Goal: Transaction & Acquisition: Purchase product/service

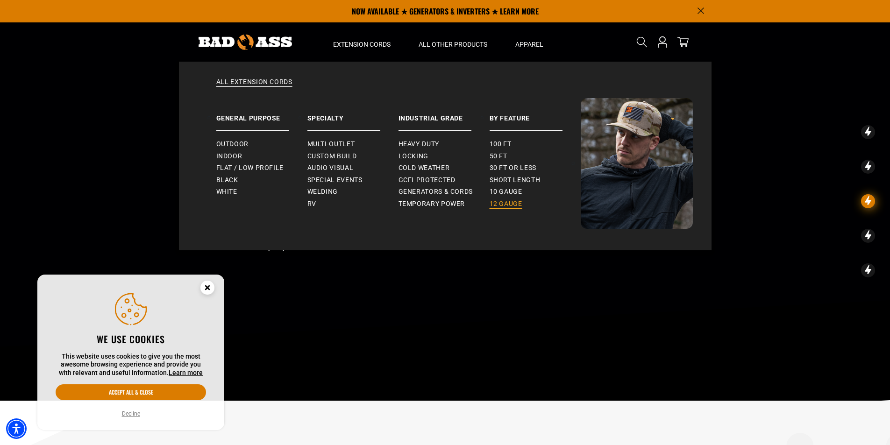
click at [503, 202] on span "12 gauge" at bounding box center [506, 204] width 33 height 8
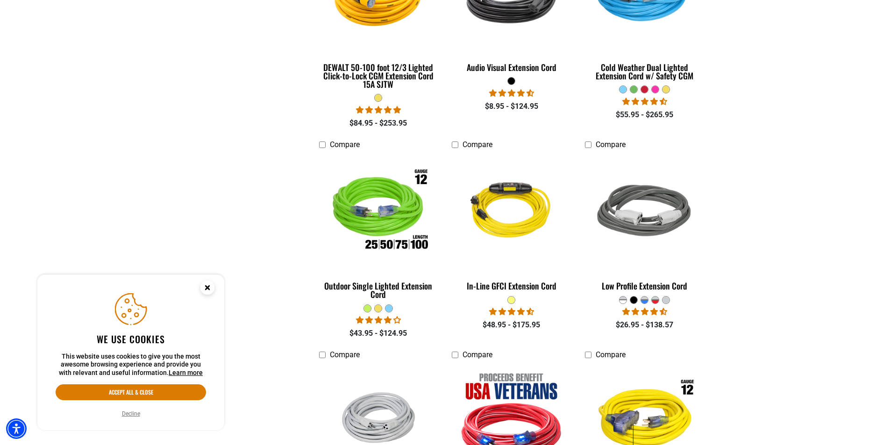
scroll to position [561, 0]
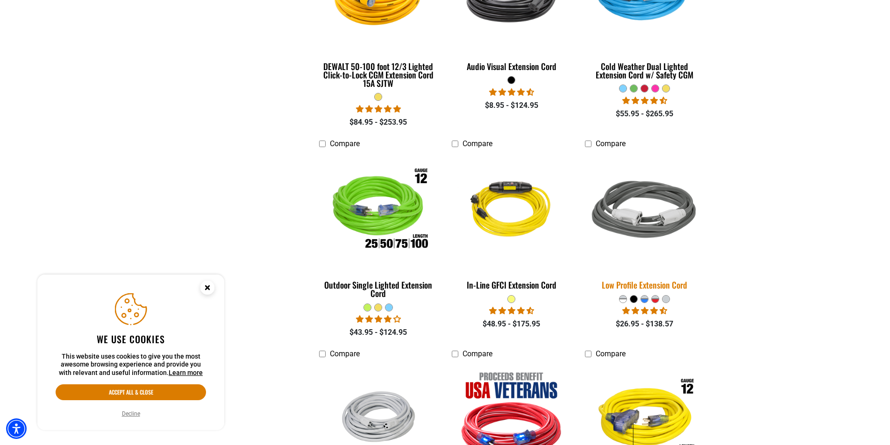
click at [651, 225] on img at bounding box center [645, 211] width 131 height 120
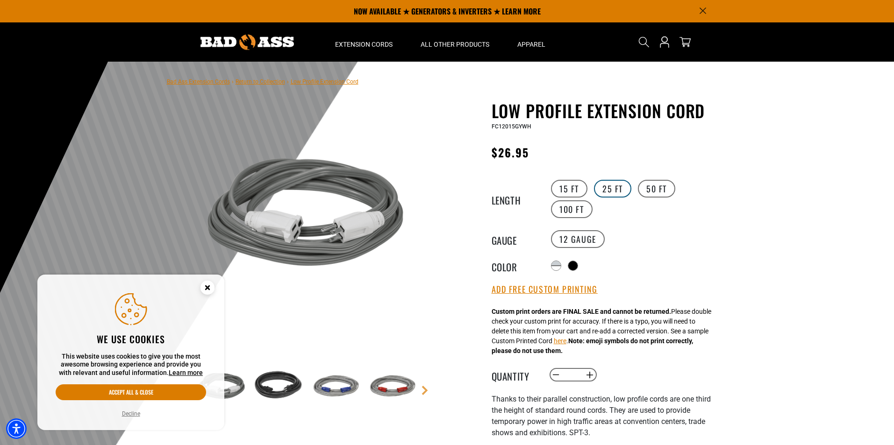
click at [603, 187] on label "25 FT" at bounding box center [612, 189] width 37 height 18
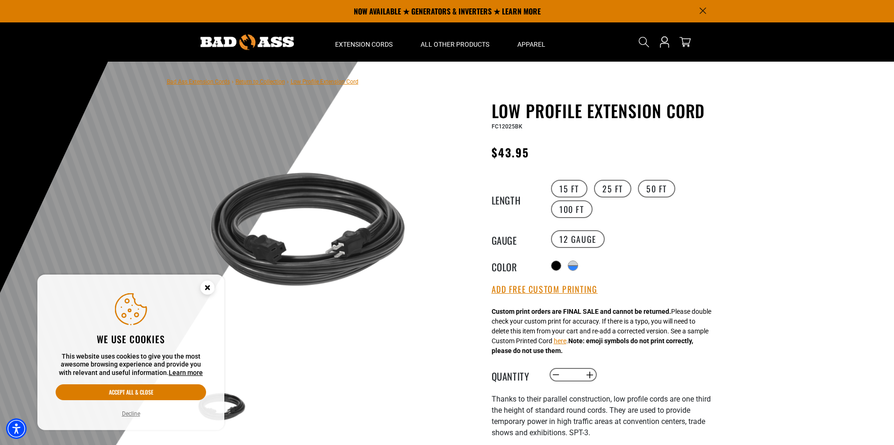
scroll to position [47, 0]
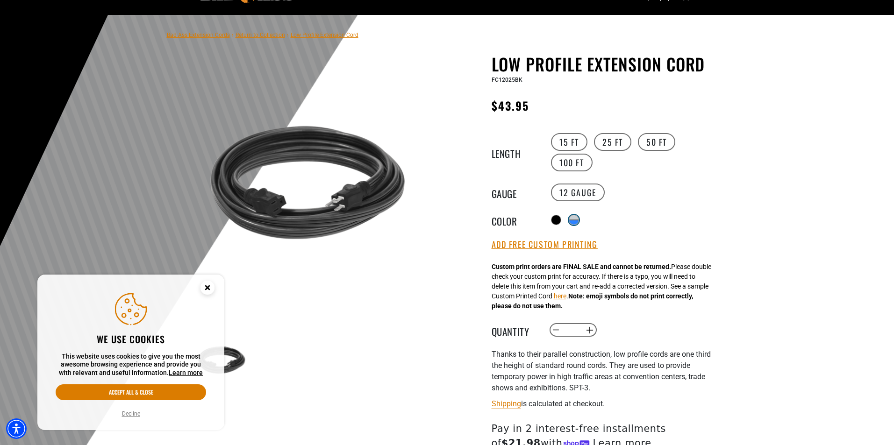
click at [579, 215] on div "products.product.variant_sold_out_or_unavailable" at bounding box center [573, 217] width 9 height 5
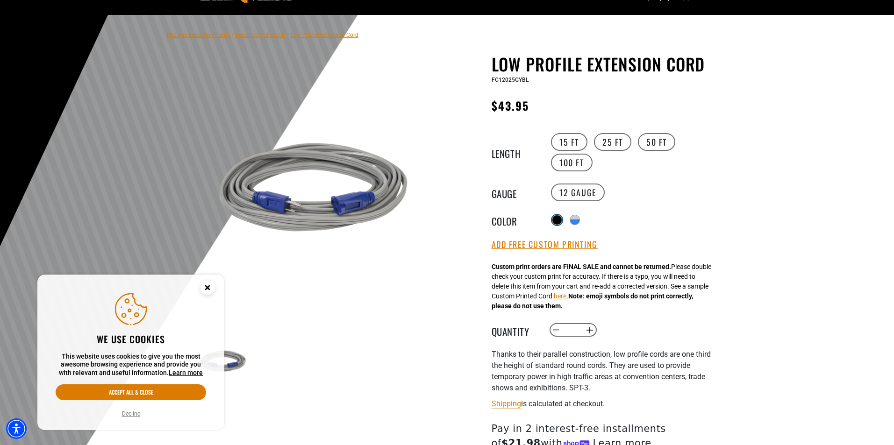
click at [556, 218] on div at bounding box center [557, 219] width 9 height 9
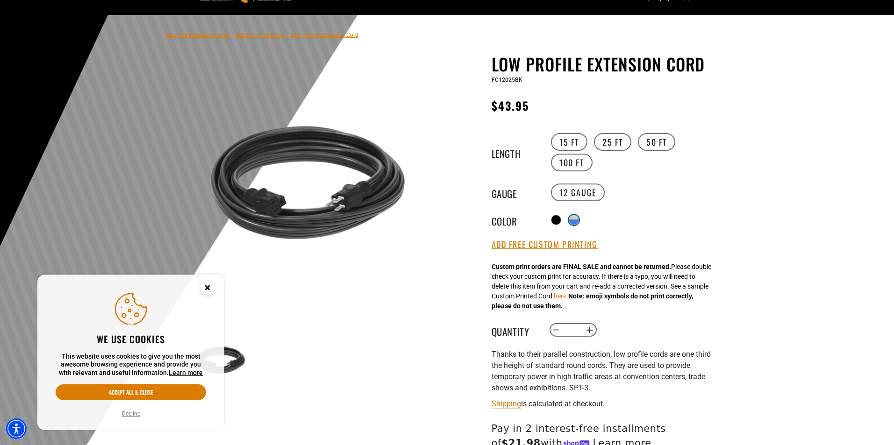
click at [574, 220] on div "products.product.variant_sold_out_or_unavailable" at bounding box center [573, 222] width 9 height 5
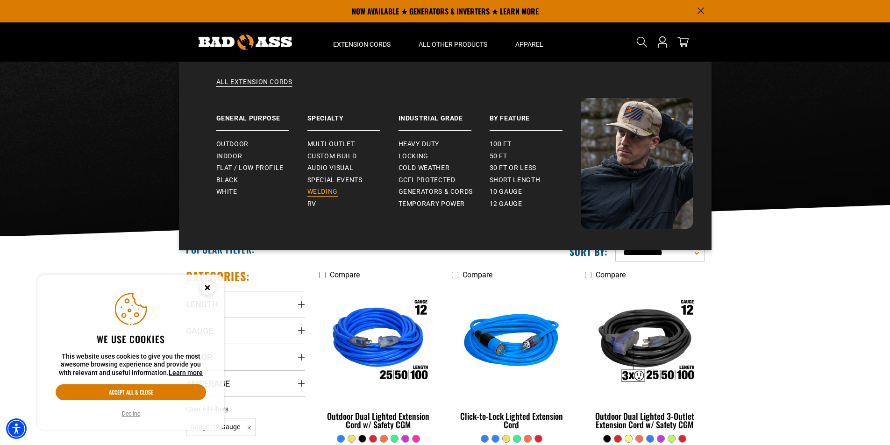
click at [317, 194] on span "Welding" at bounding box center [323, 192] width 30 height 8
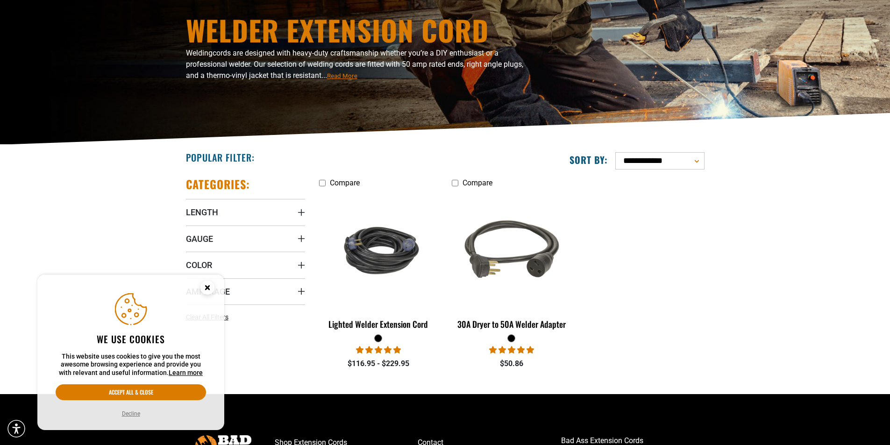
scroll to position [93, 0]
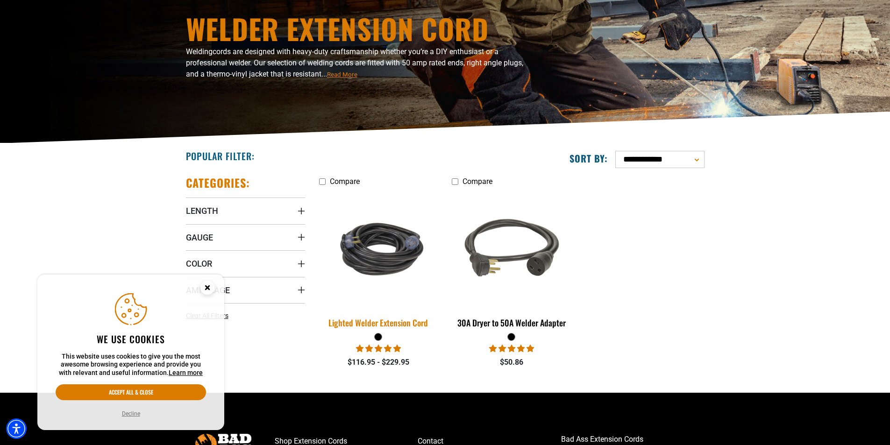
click at [390, 257] on img at bounding box center [378, 249] width 131 height 80
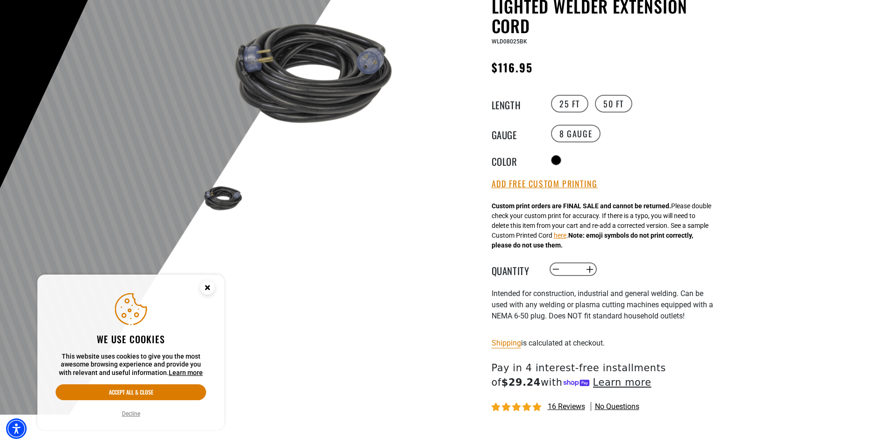
scroll to position [140, 0]
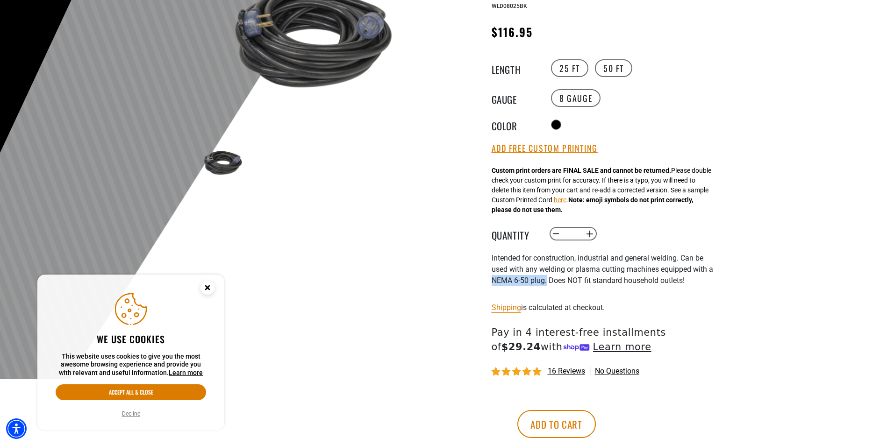
drag, startPoint x: 488, startPoint y: 284, endPoint x: 548, endPoint y: 287, distance: 59.5
click at [548, 287] on div "Lighted Welder Extension Cord Lighted Welder Extension Cord WLD08025BK Regular …" at bounding box center [587, 221] width 266 height 520
copy span "NEMA 6-50 plug."
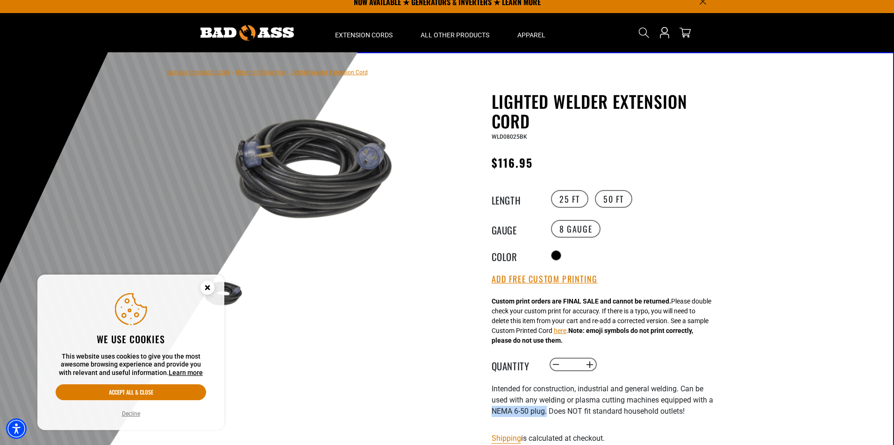
scroll to position [0, 0]
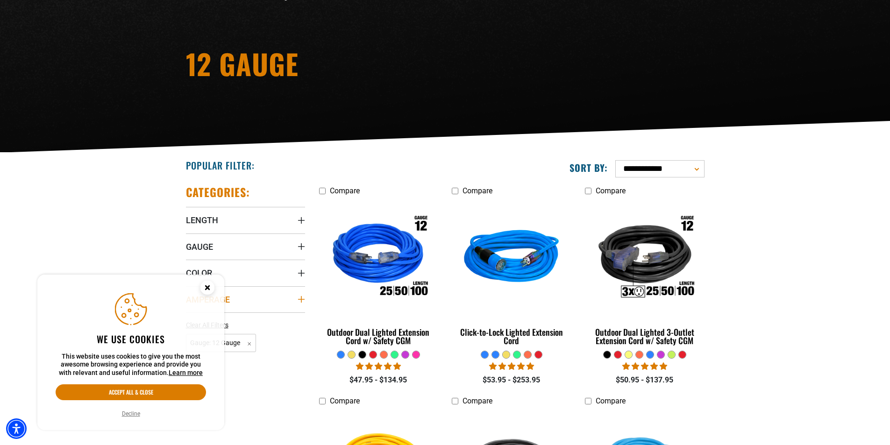
scroll to position [93, 0]
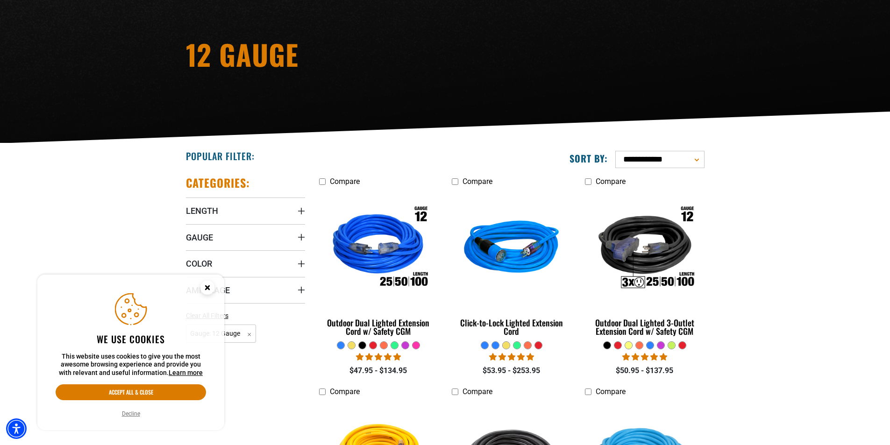
click at [207, 287] on icon "Cookie Consent" at bounding box center [207, 287] width 3 height 3
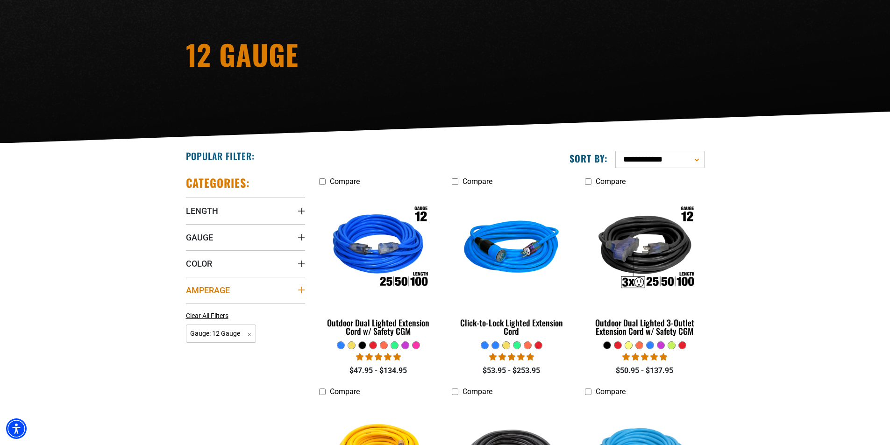
click at [304, 290] on icon "Amperage" at bounding box center [301, 290] width 7 height 7
click at [249, 310] on icon at bounding box center [248, 309] width 7 height 12
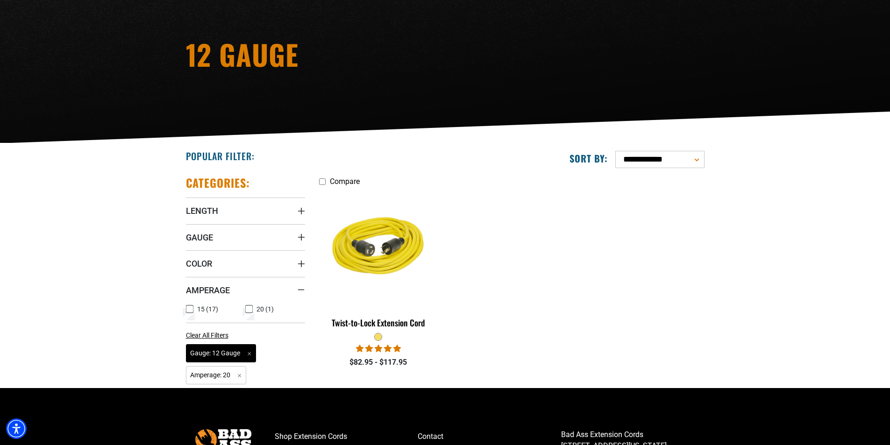
click at [232, 354] on span "Gauge: 12 Gauge Remove filter" at bounding box center [221, 354] width 71 height 18
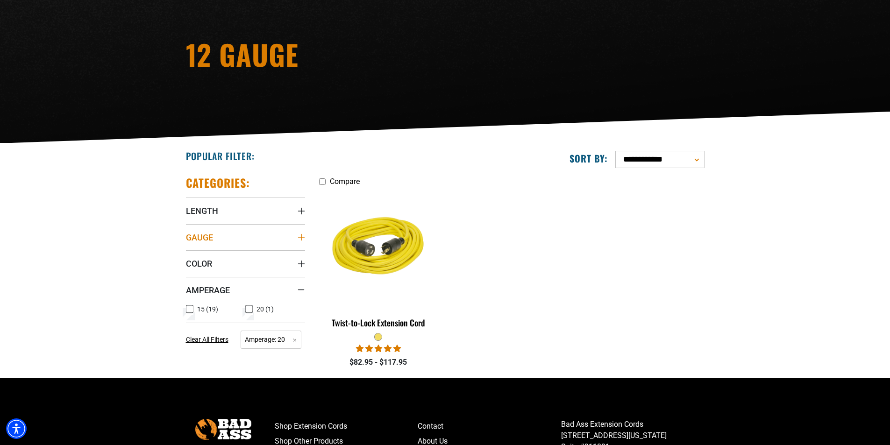
click at [269, 237] on summary "Gauge" at bounding box center [245, 237] width 119 height 26
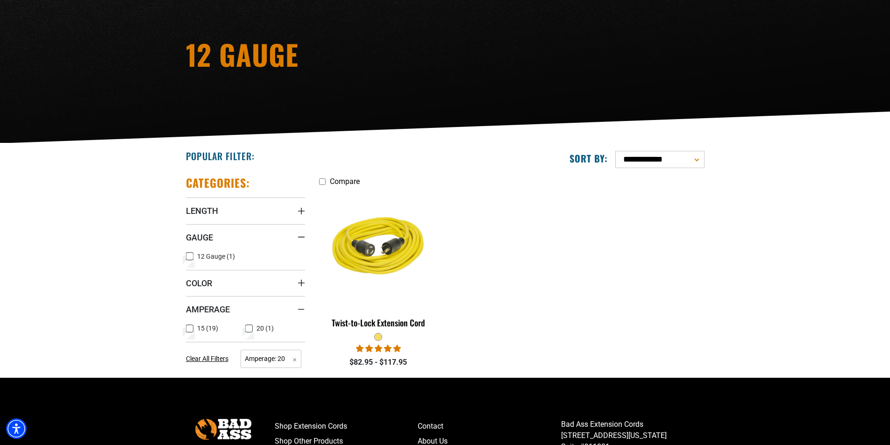
click at [190, 258] on icon at bounding box center [189, 257] width 7 height 12
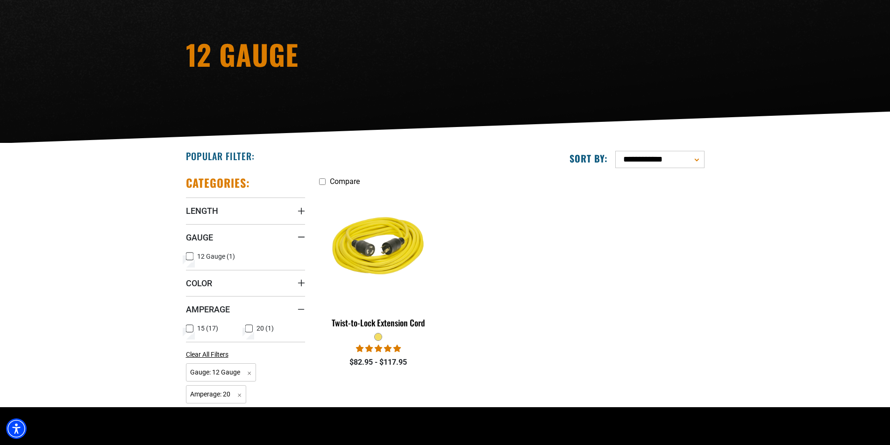
scroll to position [187, 0]
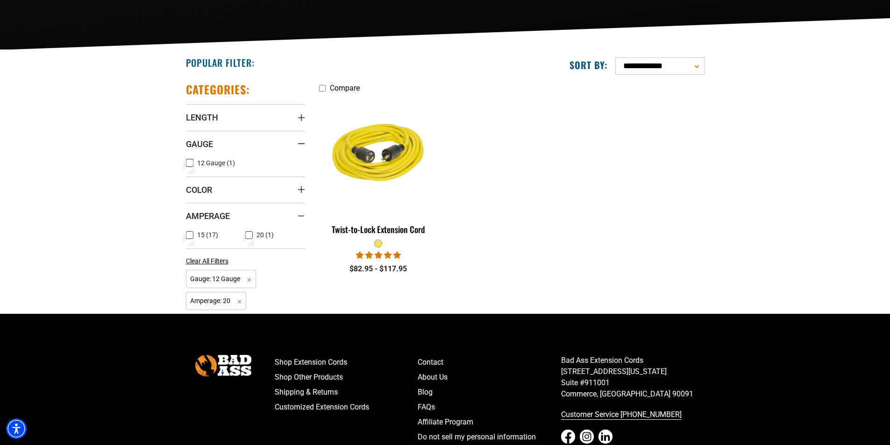
click at [189, 235] on icon at bounding box center [189, 236] width 7 height 12
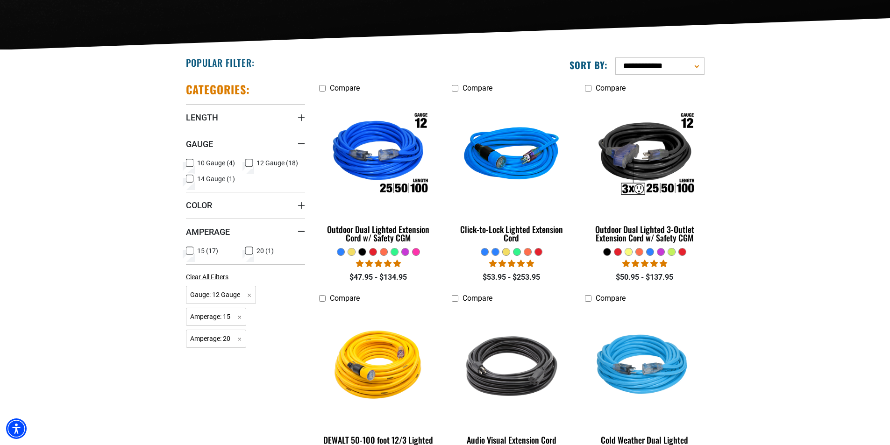
click at [249, 248] on rect at bounding box center [248, 250] width 7 height 7
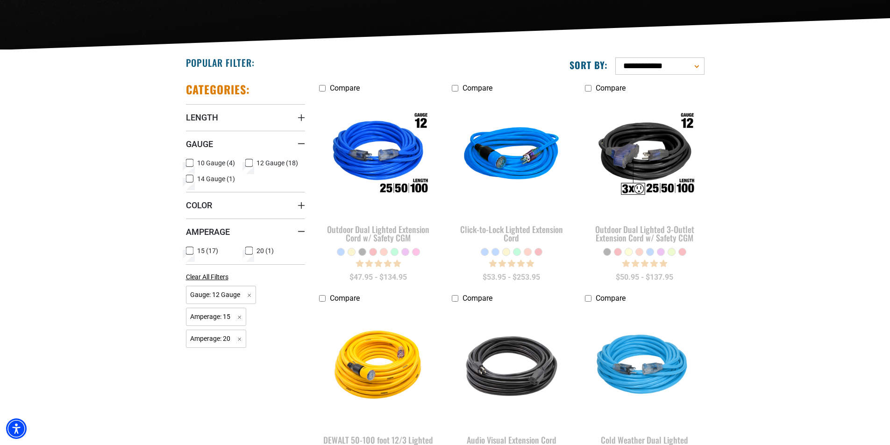
click at [188, 250] on icon at bounding box center [190, 251] width 6 height 5
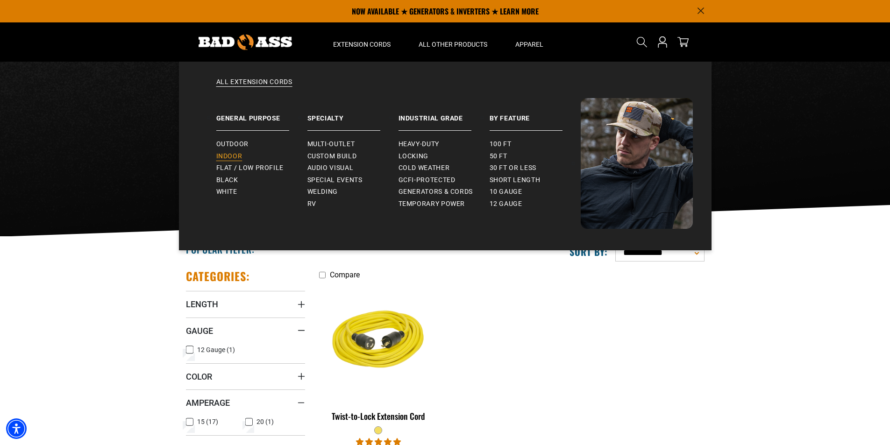
click at [230, 155] on span "Indoor" at bounding box center [229, 156] width 26 height 8
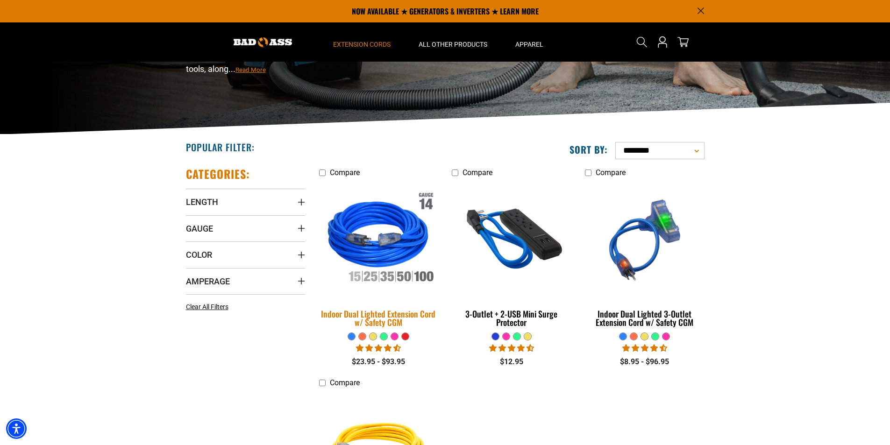
scroll to position [93, 0]
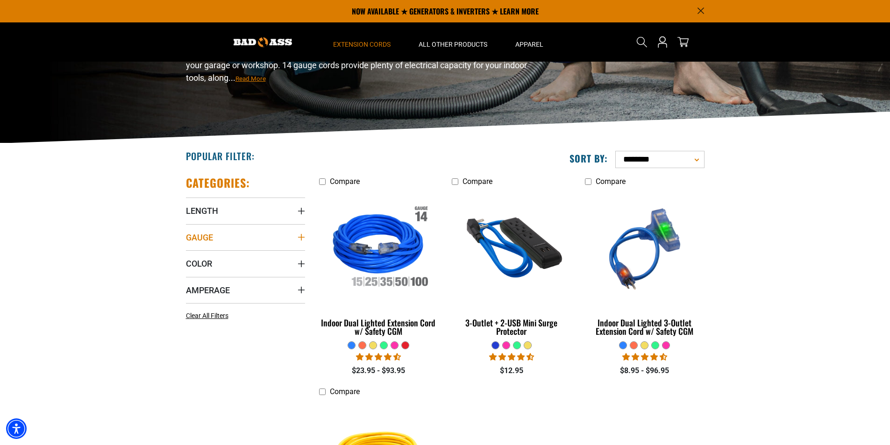
click at [202, 236] on span "Gauge" at bounding box center [199, 237] width 27 height 11
click at [211, 338] on span "Clear All Filters" at bounding box center [207, 335] width 43 height 7
click at [211, 335] on span "Clear All Filters" at bounding box center [207, 335] width 43 height 7
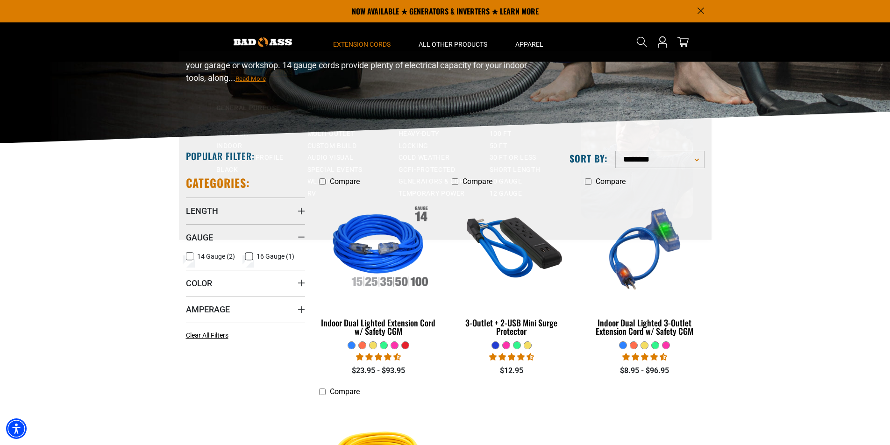
click at [249, 79] on link "All Extension Cords" at bounding box center [445, 88] width 495 height 21
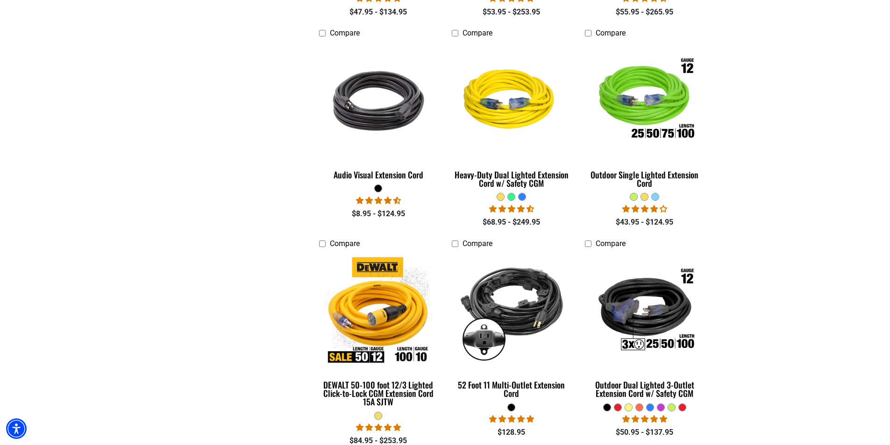
scroll to position [467, 0]
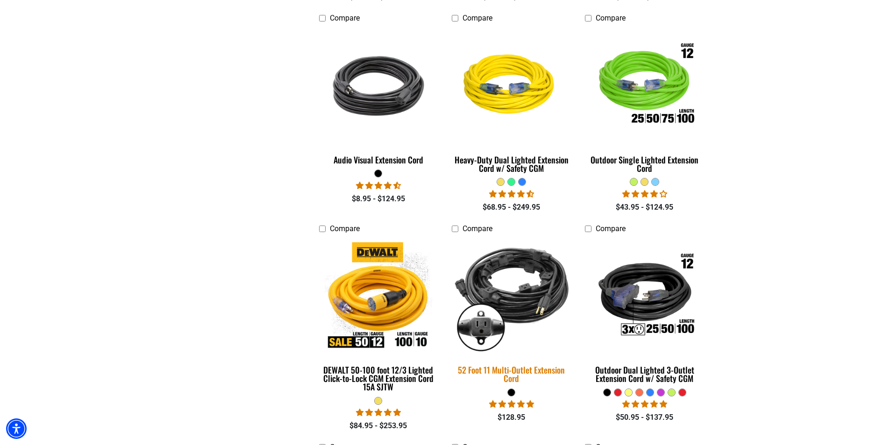
click at [500, 300] on img at bounding box center [511, 297] width 131 height 120
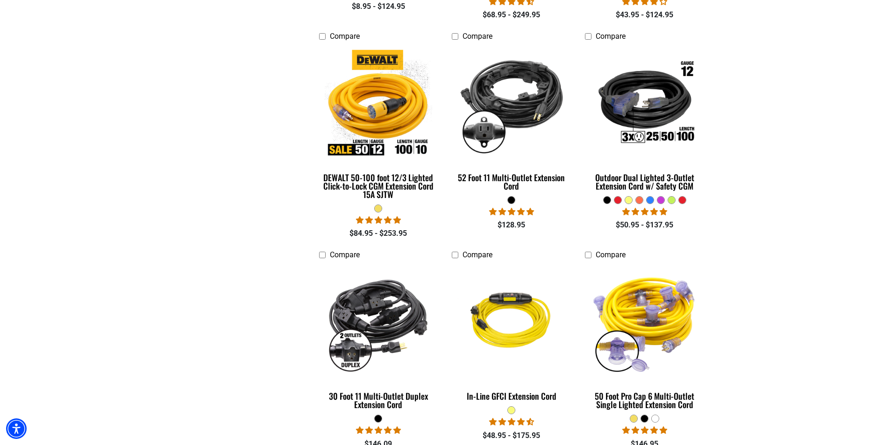
scroll to position [701, 0]
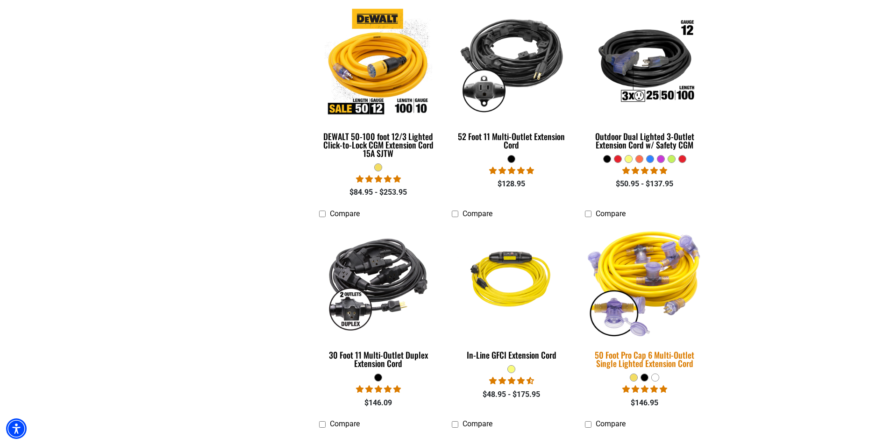
click at [645, 272] on img at bounding box center [645, 282] width 131 height 120
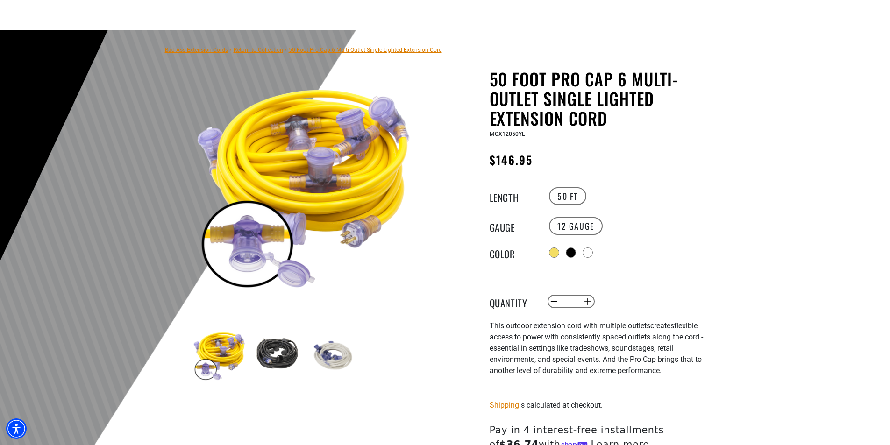
scroll to position [140, 0]
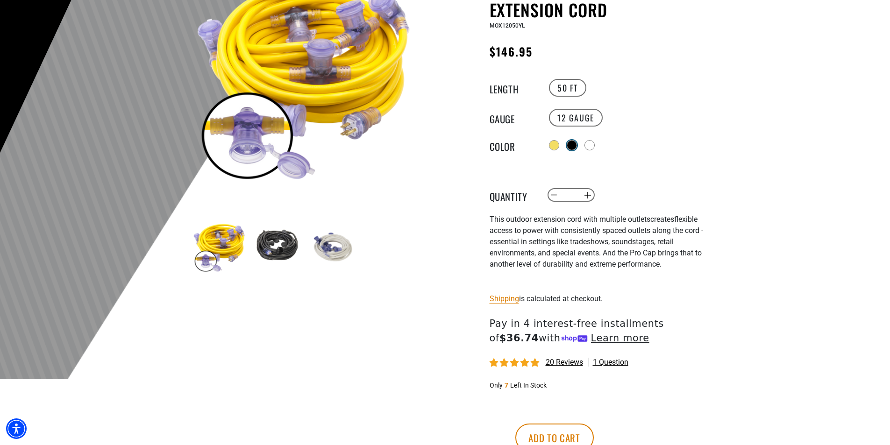
click at [574, 144] on div at bounding box center [571, 145] width 9 height 9
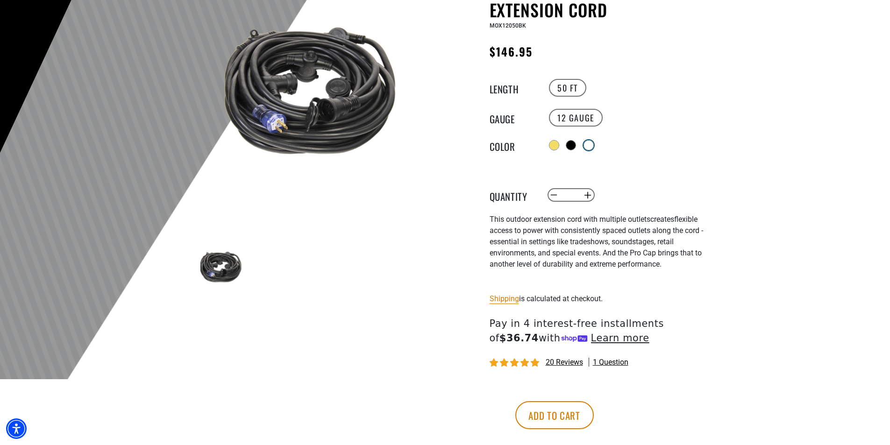
click at [593, 144] on div at bounding box center [588, 145] width 9 height 9
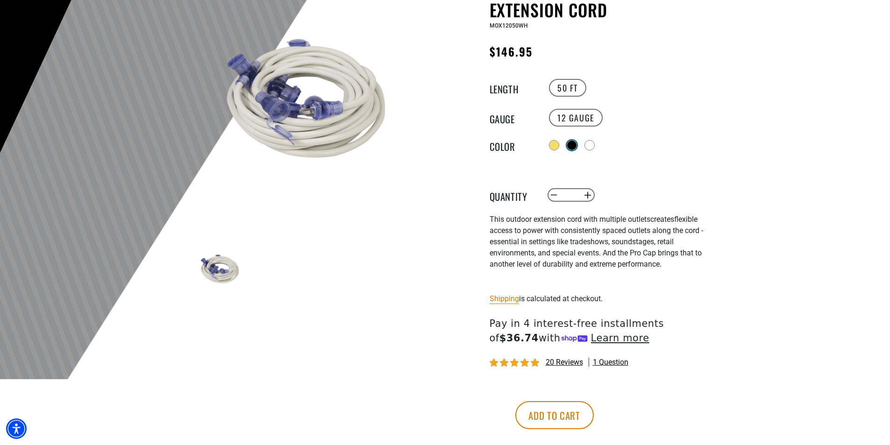
click at [574, 144] on div at bounding box center [571, 145] width 9 height 9
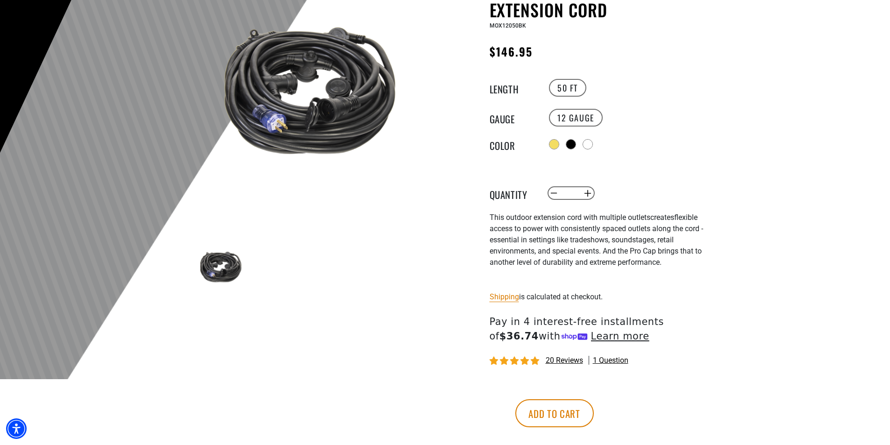
click at [565, 359] on span "20 reviews" at bounding box center [564, 360] width 37 height 9
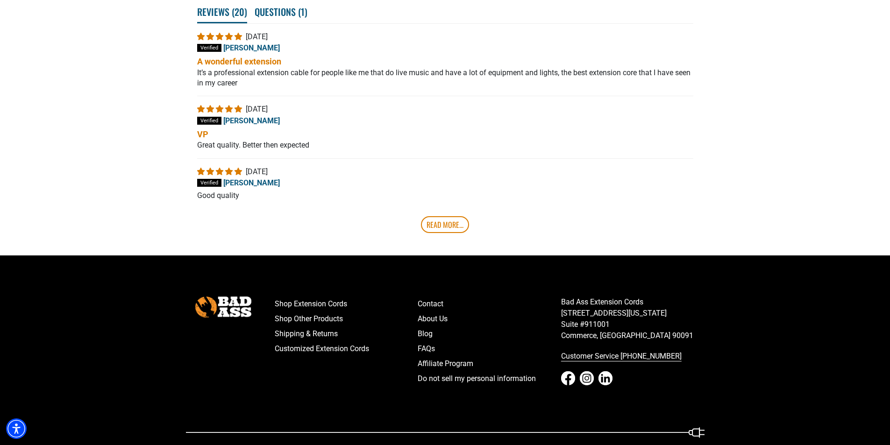
scroll to position [2117, 0]
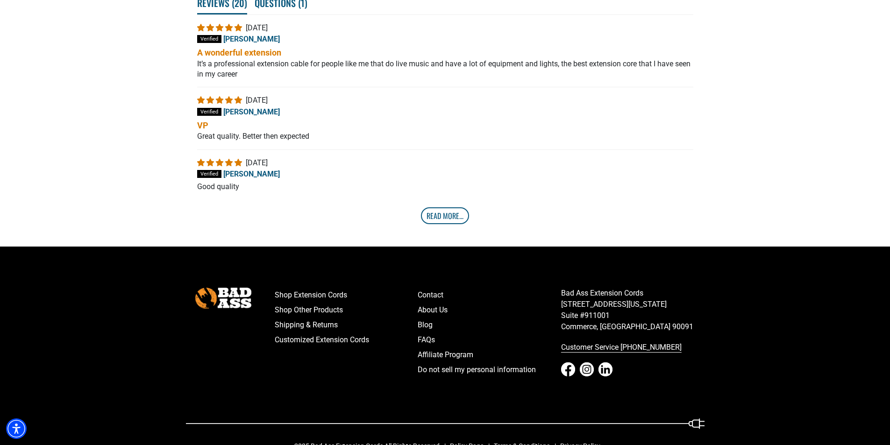
click at [443, 214] on link "Read More..." at bounding box center [445, 216] width 48 height 17
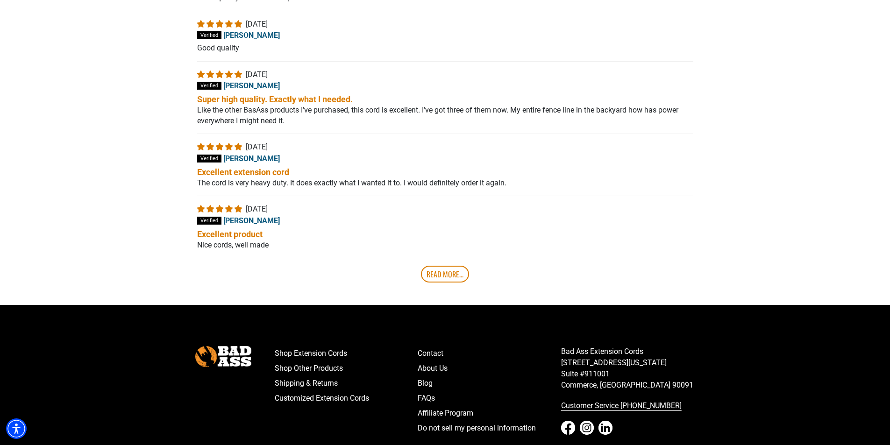
scroll to position [2257, 0]
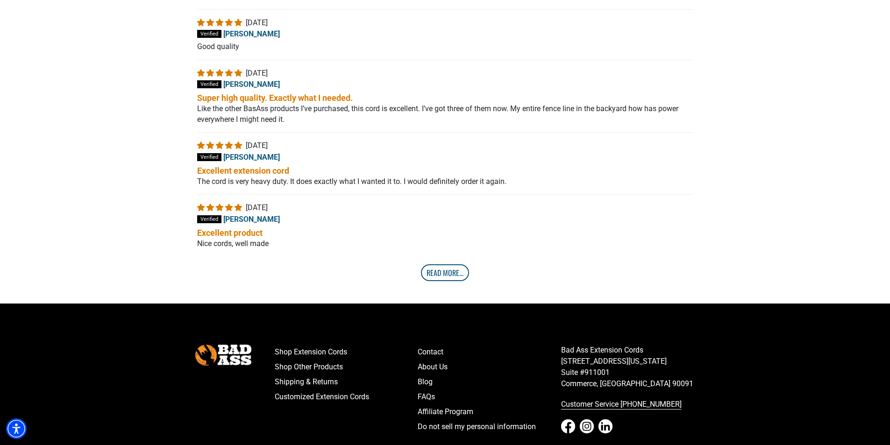
click at [446, 277] on link "Read More..." at bounding box center [445, 273] width 48 height 17
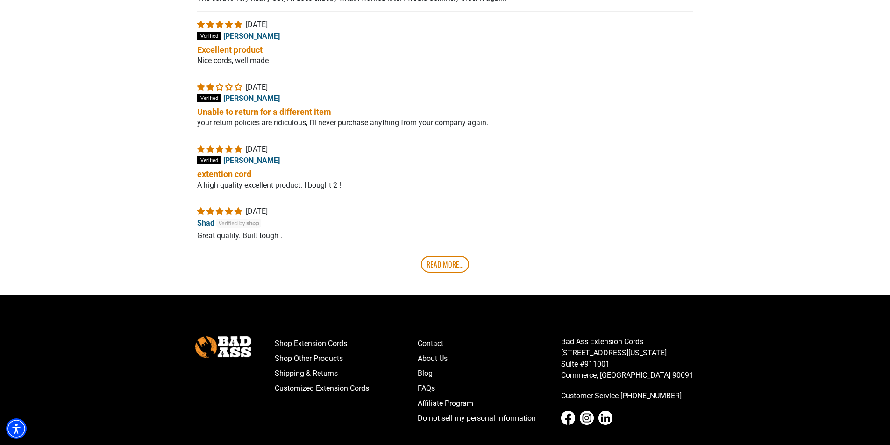
scroll to position [2444, 0]
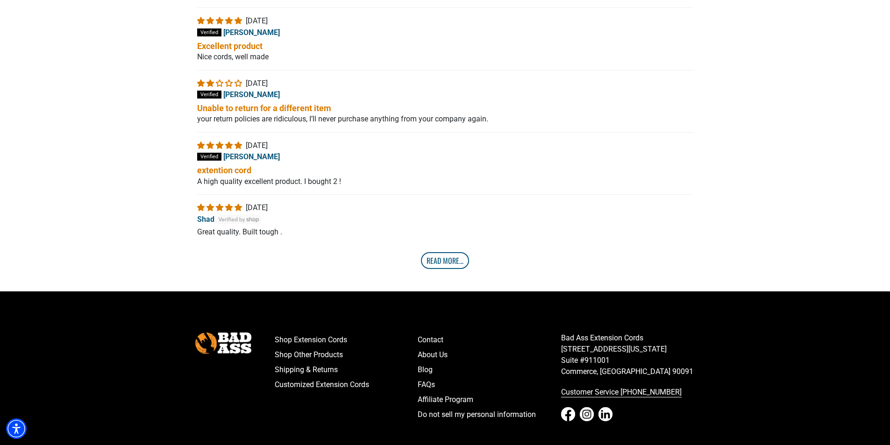
click at [454, 263] on link "Read More..." at bounding box center [445, 260] width 48 height 17
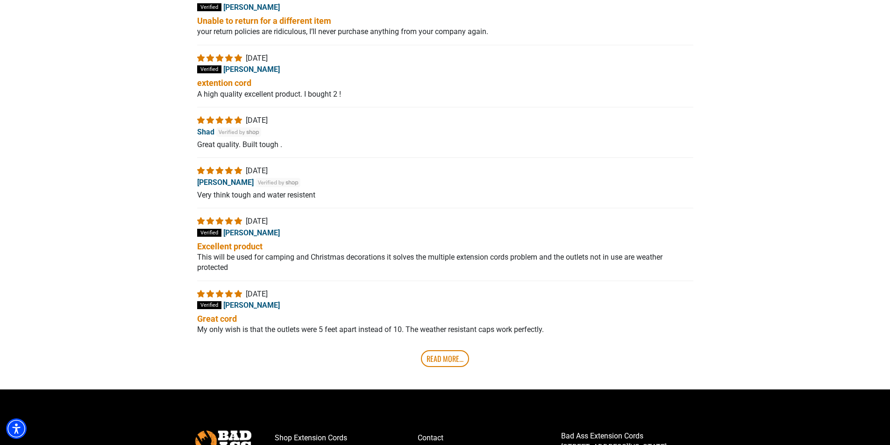
scroll to position [2537, 0]
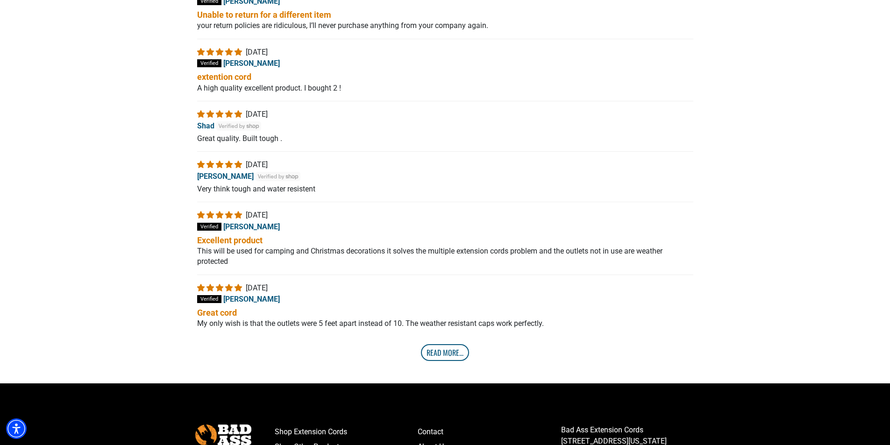
click at [442, 359] on link "Read More..." at bounding box center [445, 353] width 48 height 17
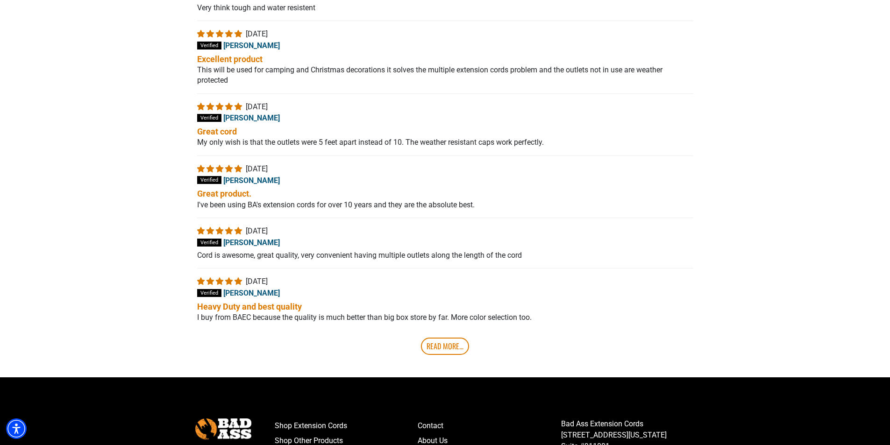
scroll to position [2724, 0]
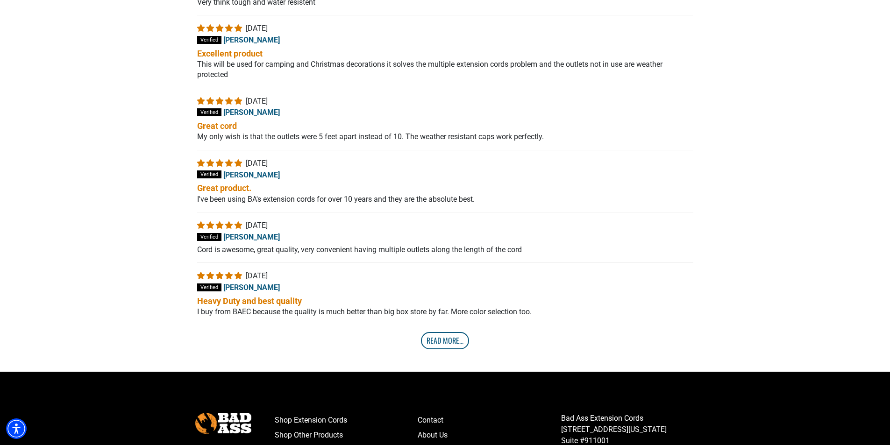
click at [452, 348] on link "Read More..." at bounding box center [445, 340] width 48 height 17
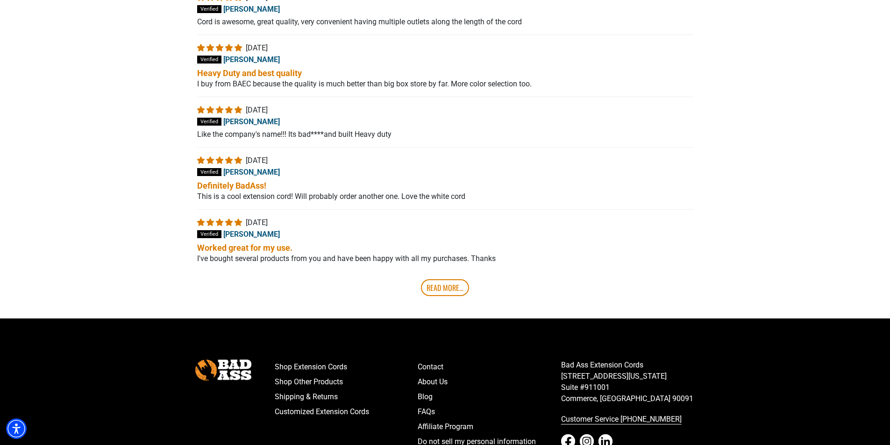
scroll to position [2958, 0]
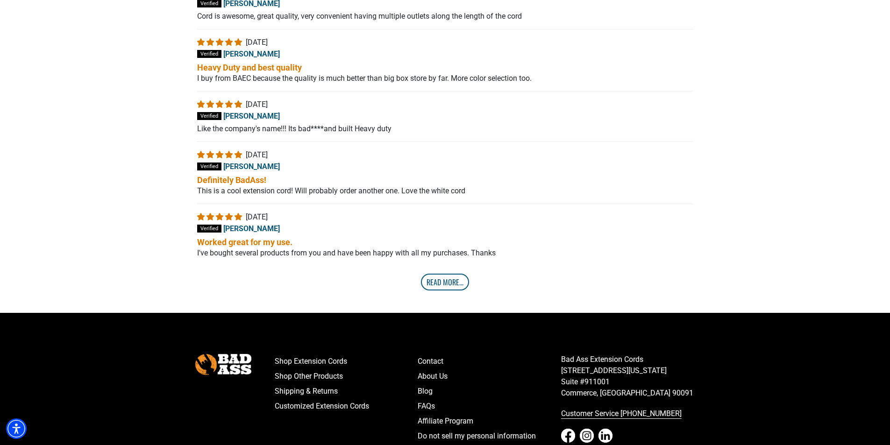
click at [447, 288] on link "Read More..." at bounding box center [445, 282] width 48 height 17
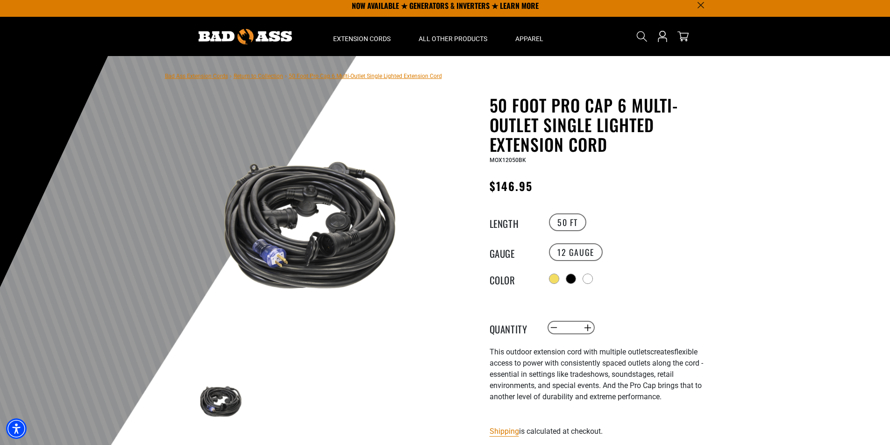
scroll to position [0, 0]
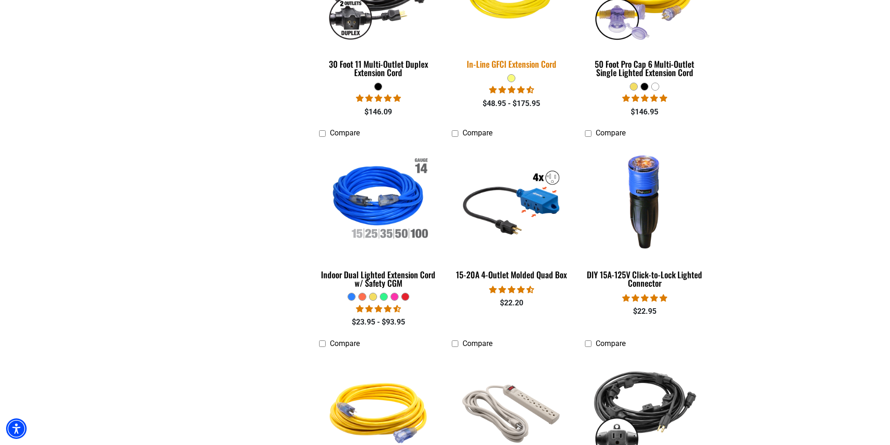
scroll to position [1028, 0]
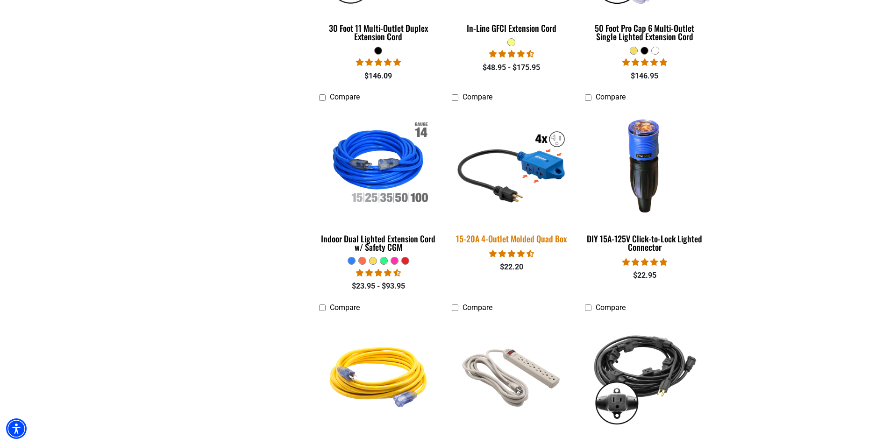
click at [515, 167] on img at bounding box center [511, 165] width 131 height 120
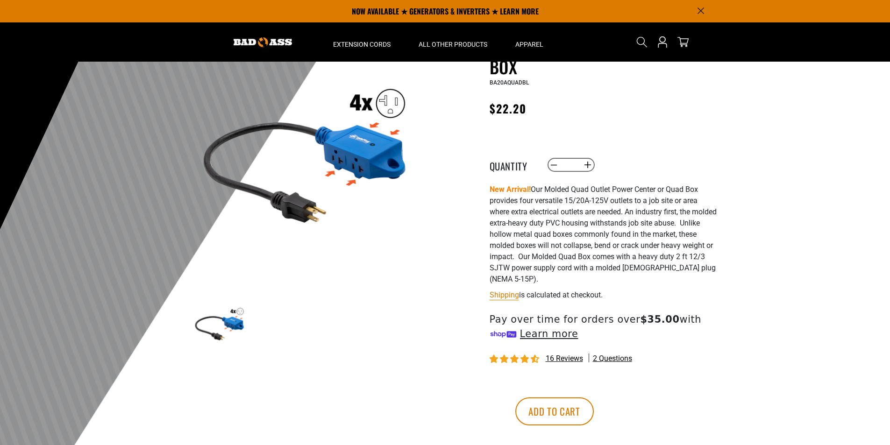
scroll to position [47, 0]
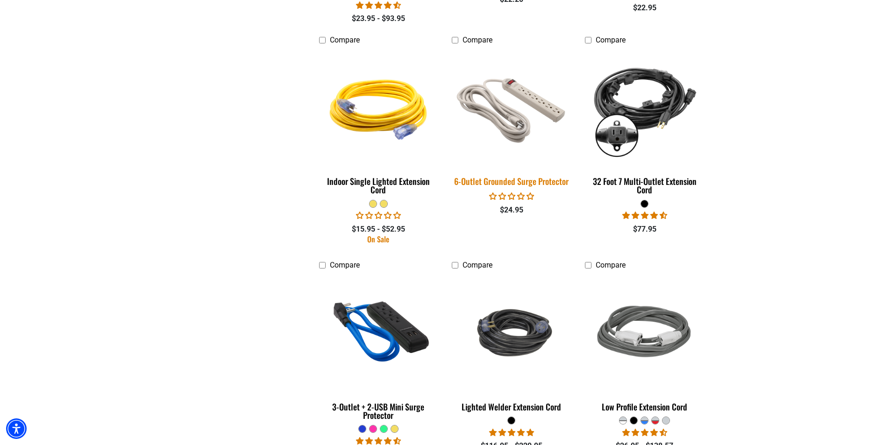
scroll to position [1309, 0]
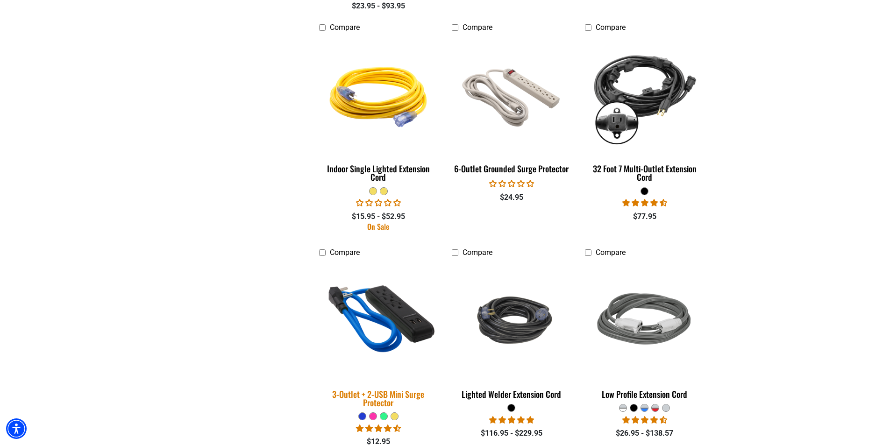
click at [377, 305] on img at bounding box center [378, 321] width 131 height 120
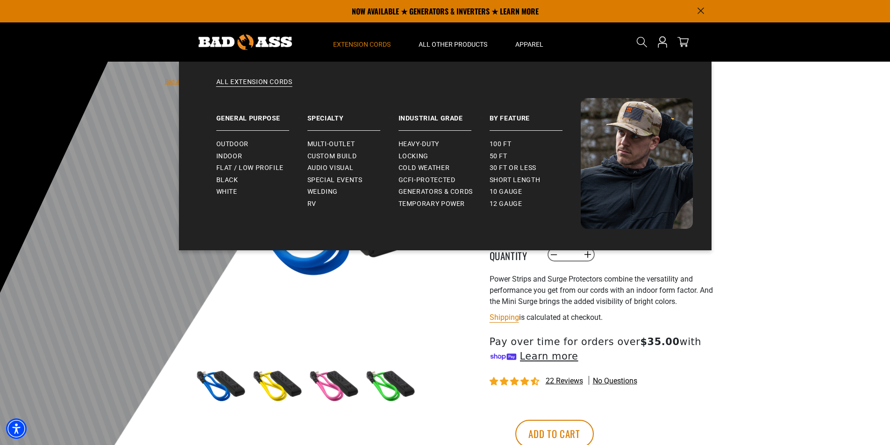
click at [352, 44] on span "Extension Cords" at bounding box center [361, 44] width 57 height 8
click at [259, 79] on link "All Extension Cords" at bounding box center [445, 88] width 495 height 21
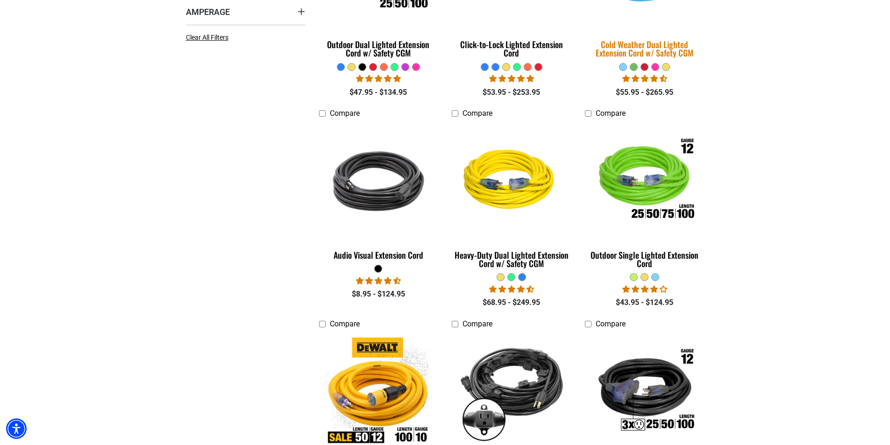
scroll to position [374, 0]
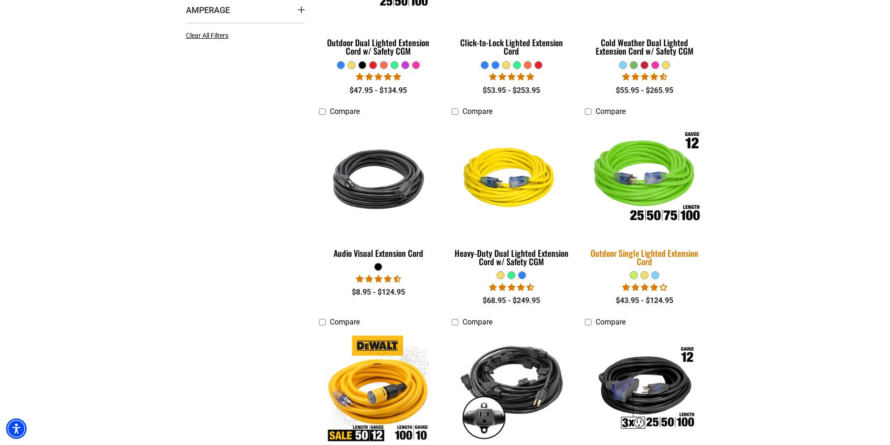
click at [639, 184] on img at bounding box center [645, 180] width 131 height 120
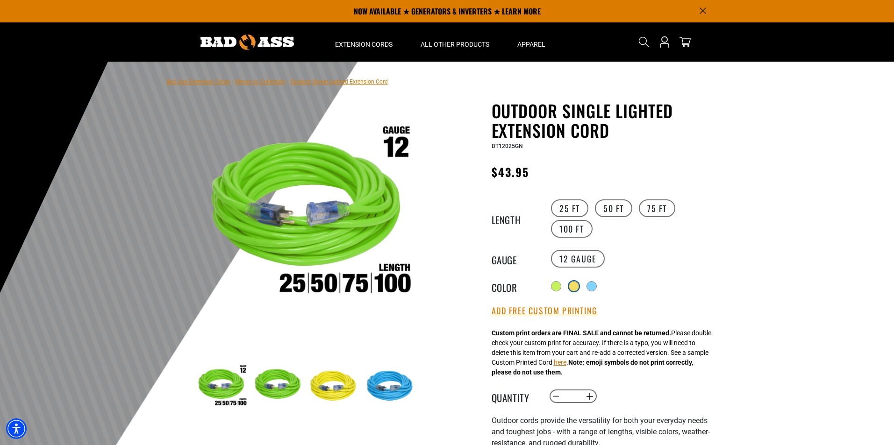
click at [578, 285] on div at bounding box center [573, 286] width 9 height 9
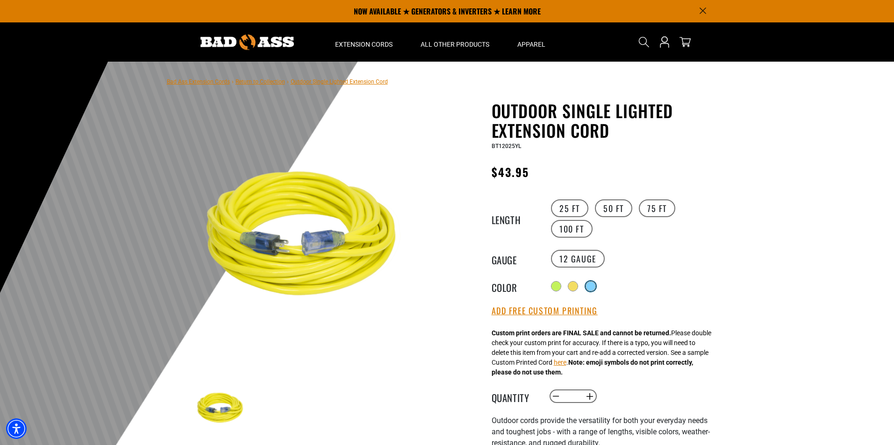
click at [589, 284] on div at bounding box center [590, 286] width 9 height 9
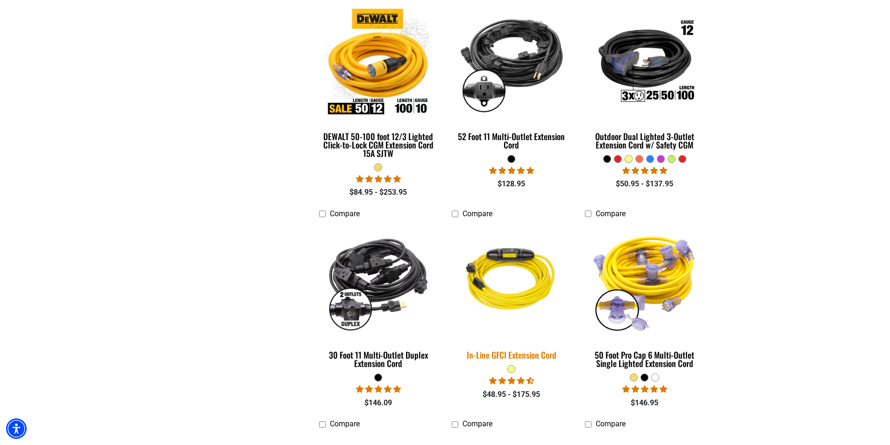
scroll to position [795, 0]
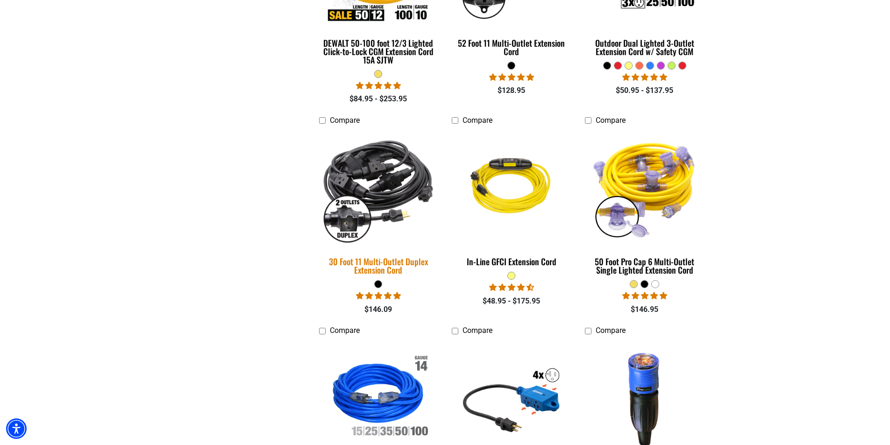
click at [379, 194] on img at bounding box center [378, 188] width 131 height 120
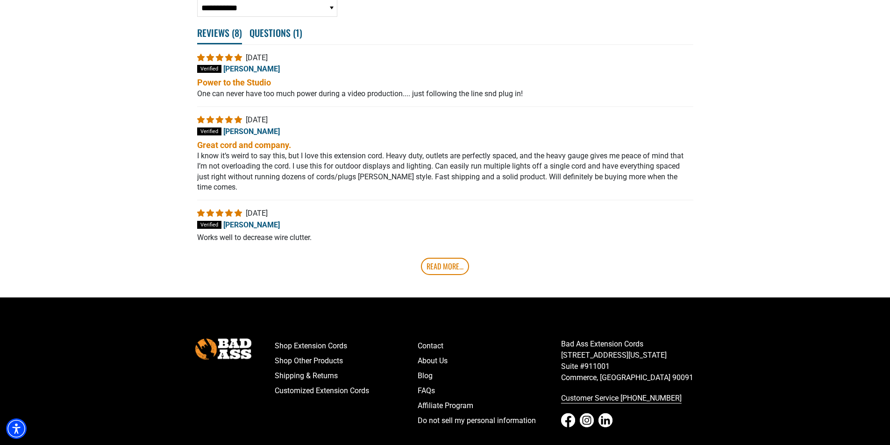
scroll to position [1963, 0]
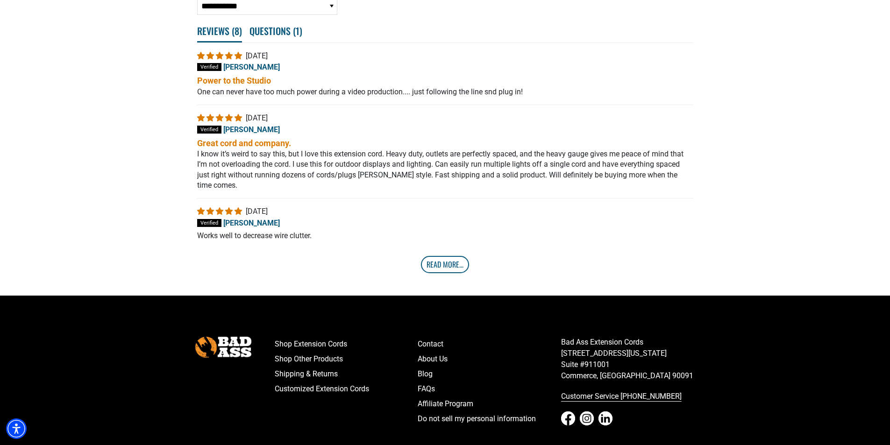
click at [447, 266] on link "Read More..." at bounding box center [445, 264] width 48 height 17
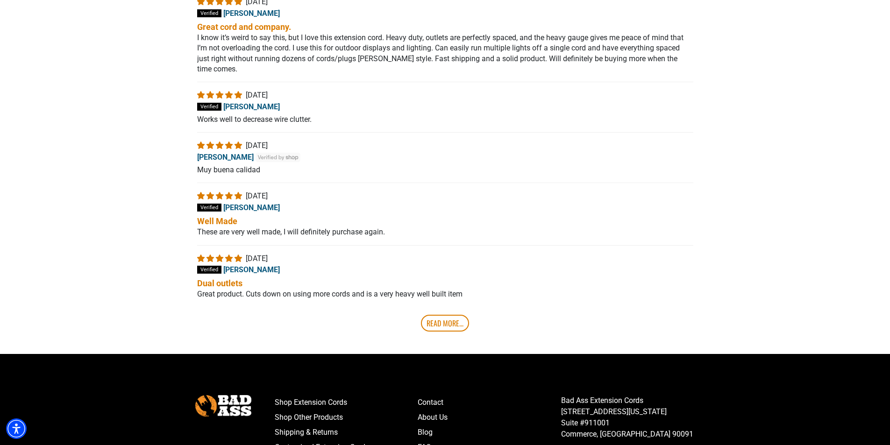
scroll to position [2104, 0]
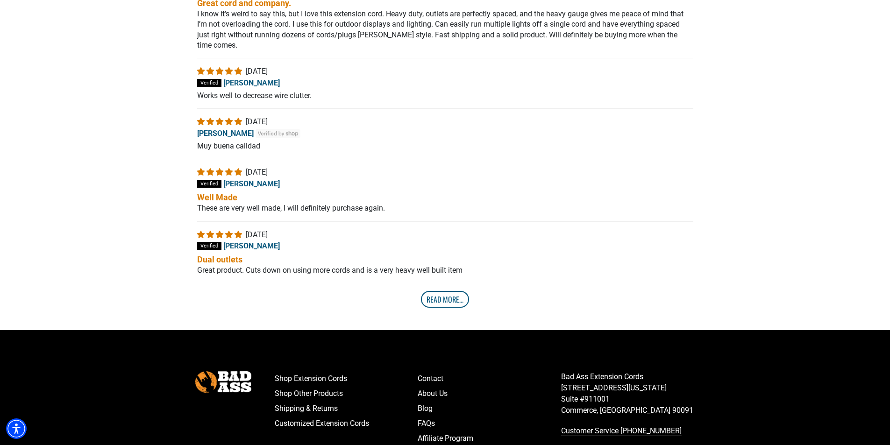
click at [452, 298] on link "Read More..." at bounding box center [445, 299] width 48 height 17
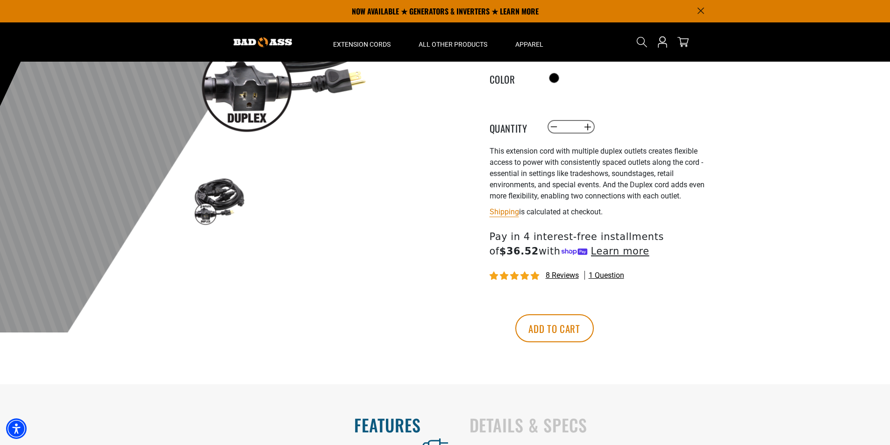
scroll to position [0, 0]
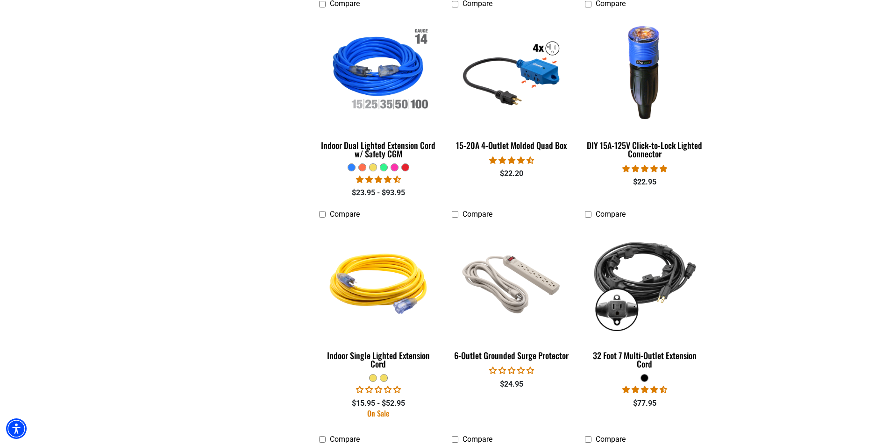
scroll to position [1215, 0]
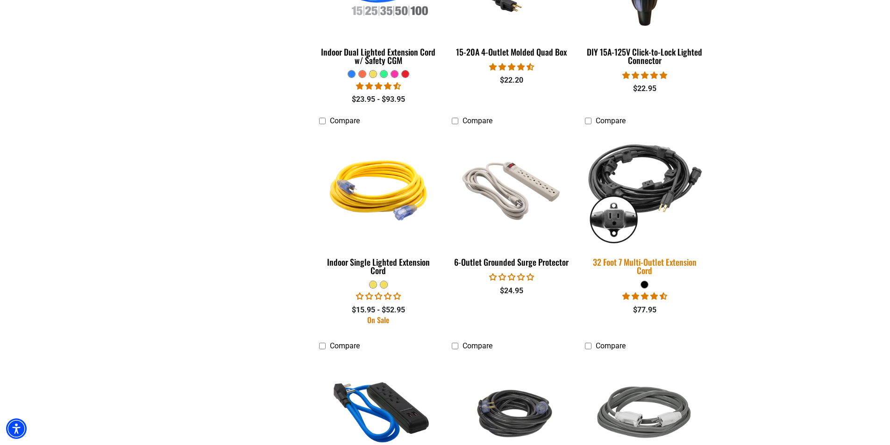
click at [629, 189] on img at bounding box center [645, 189] width 131 height 120
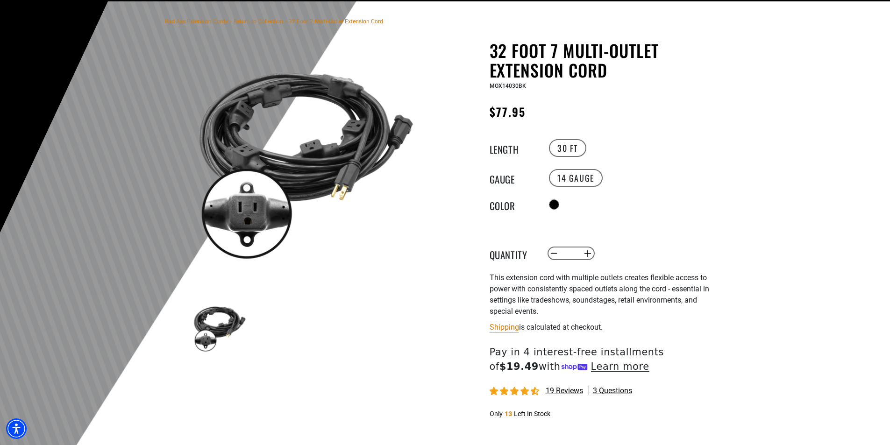
scroll to position [140, 0]
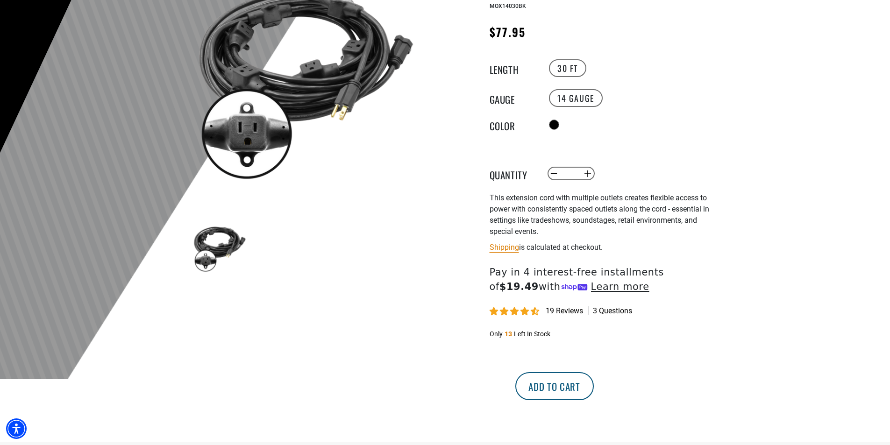
click at [594, 392] on button "Add to cart" at bounding box center [555, 387] width 79 height 28
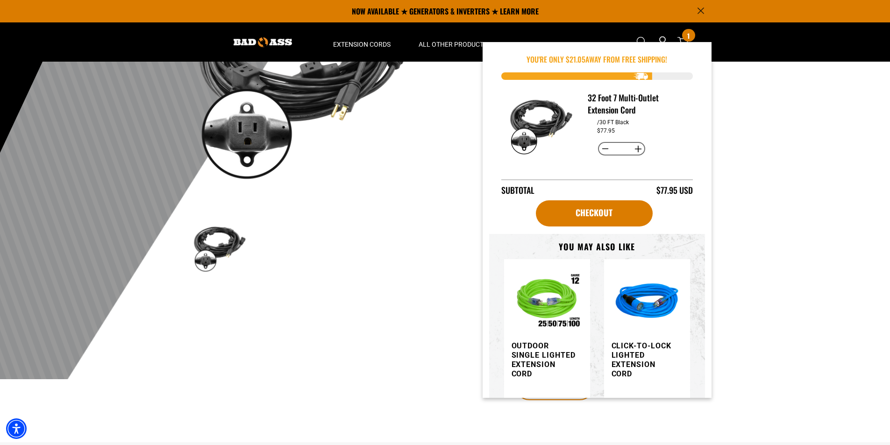
click at [428, 244] on main-product-gallery "1 of 1 Previous Next Previous Next 1 2" at bounding box center [305, 142] width 266 height 362
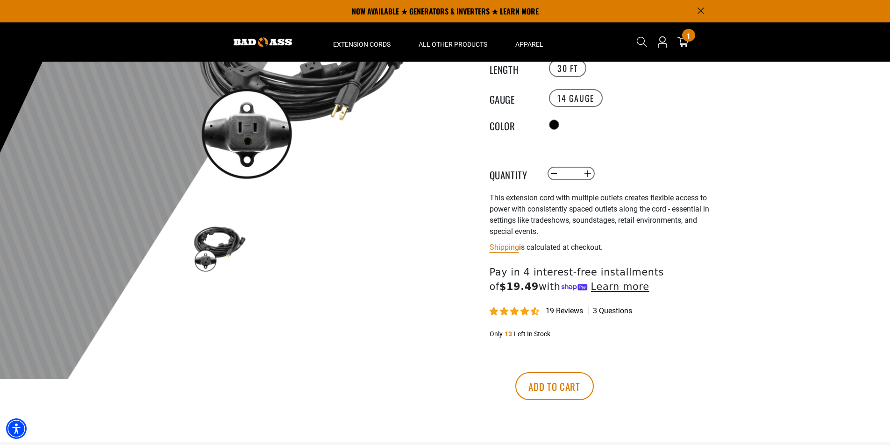
scroll to position [0, 0]
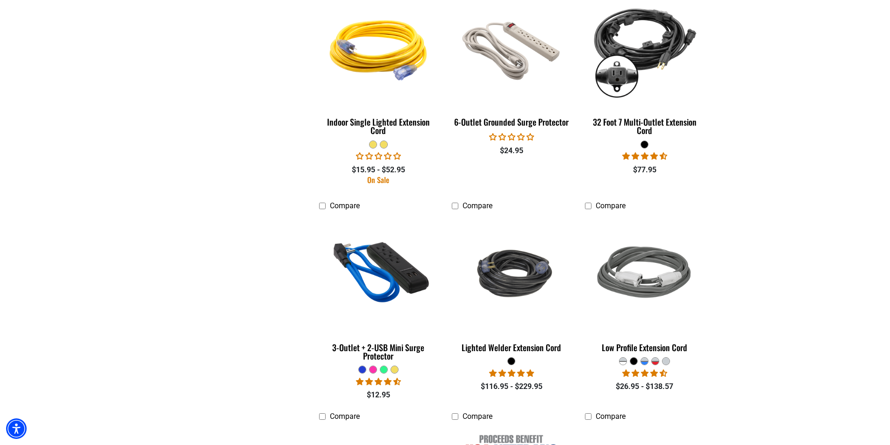
scroll to position [1543, 0]
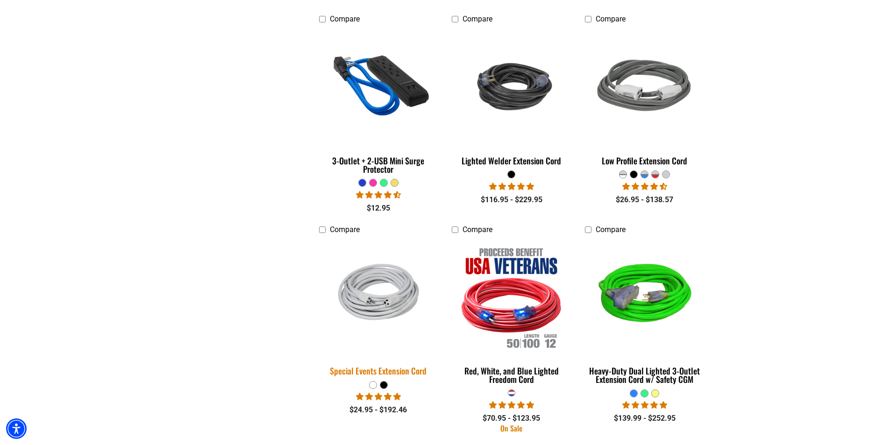
click at [379, 293] on img at bounding box center [378, 297] width 131 height 86
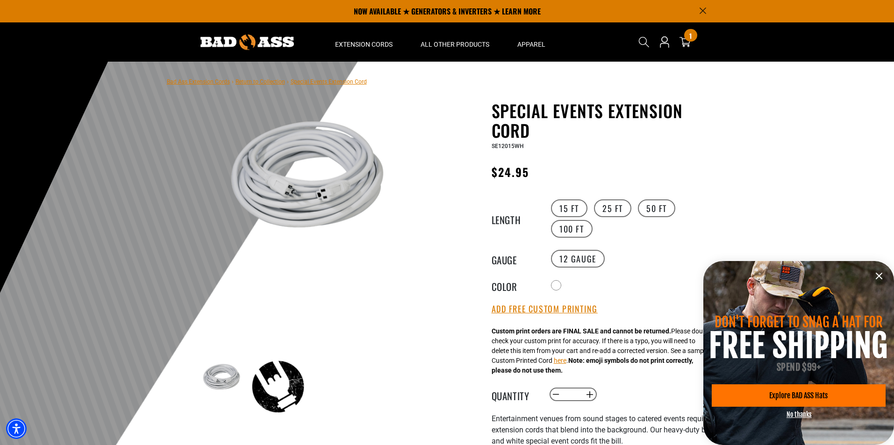
click at [879, 273] on icon "information" at bounding box center [879, 276] width 11 height 11
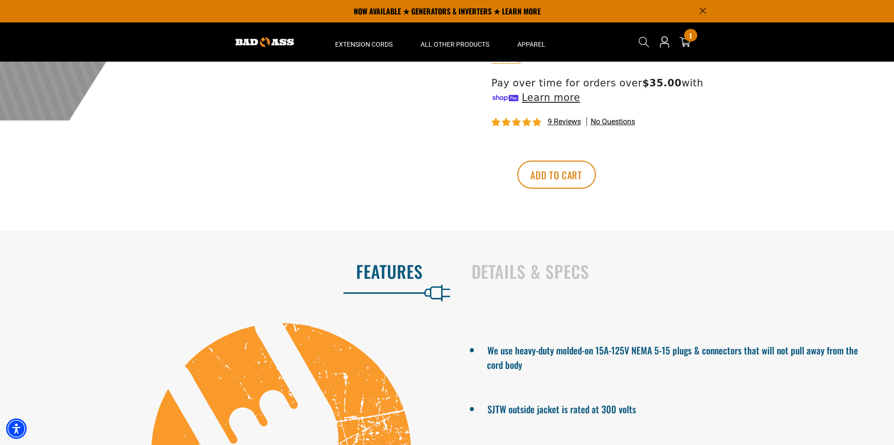
scroll to position [234, 0]
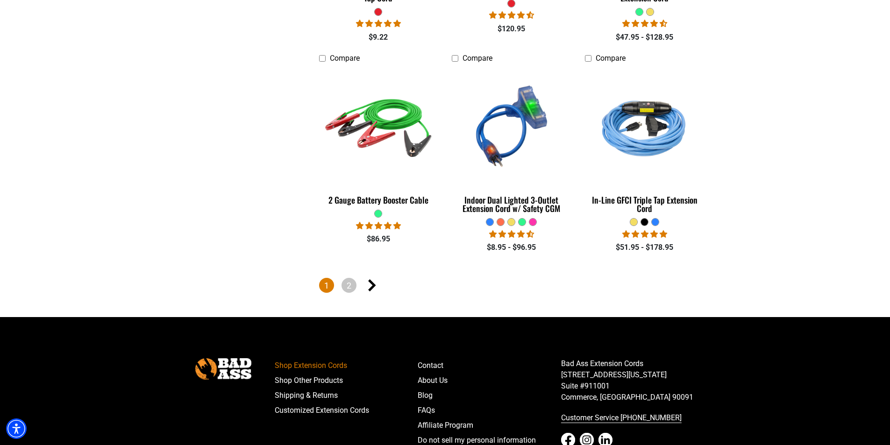
scroll to position [2150, 0]
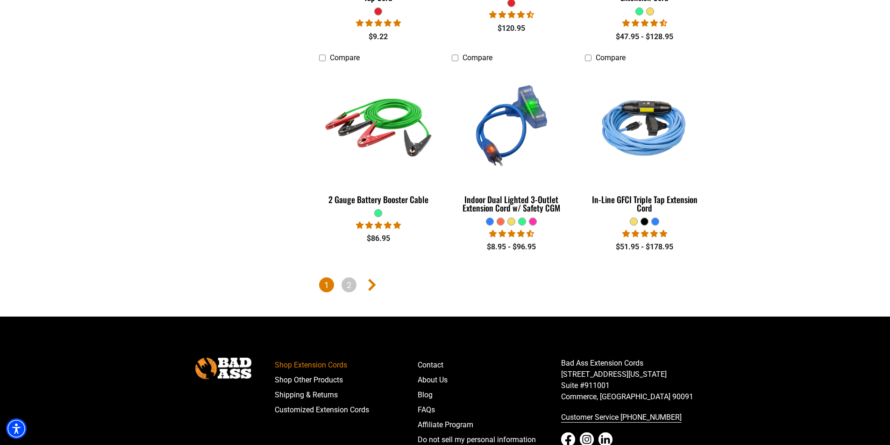
click at [369, 281] on icon "Next page" at bounding box center [372, 285] width 8 height 12
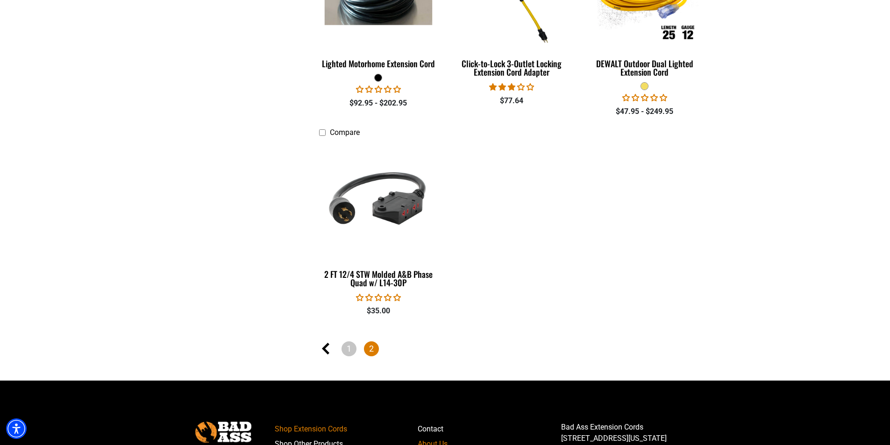
scroll to position [1543, 0]
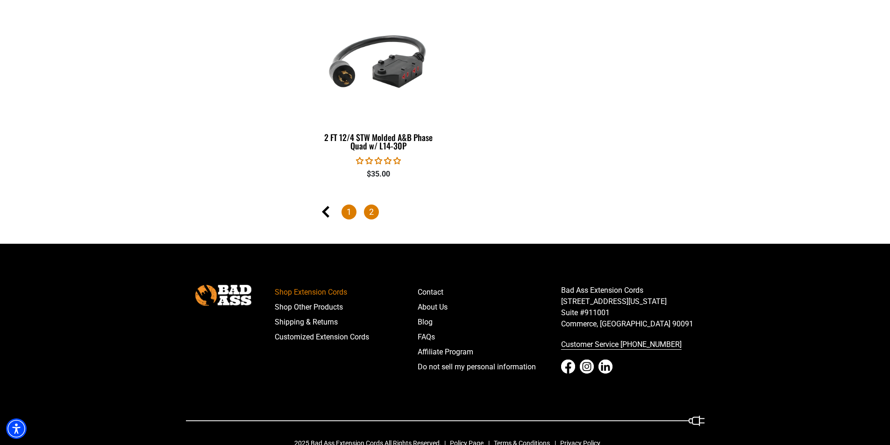
click at [347, 209] on link "1" at bounding box center [349, 212] width 15 height 15
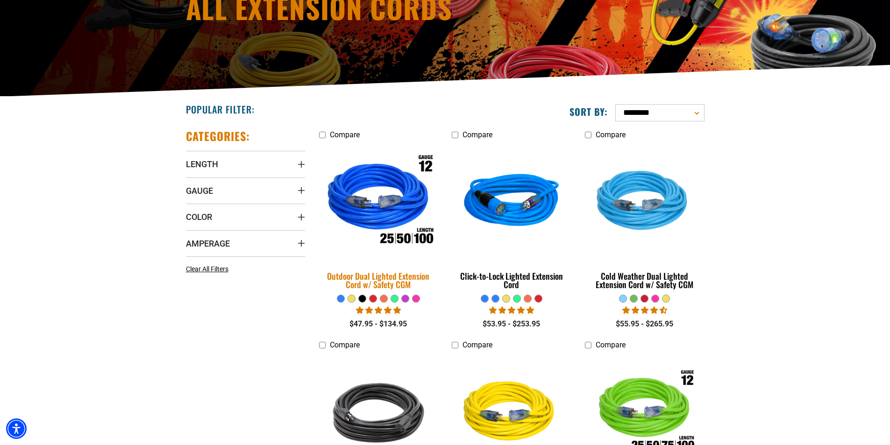
click at [363, 216] on img at bounding box center [378, 203] width 131 height 120
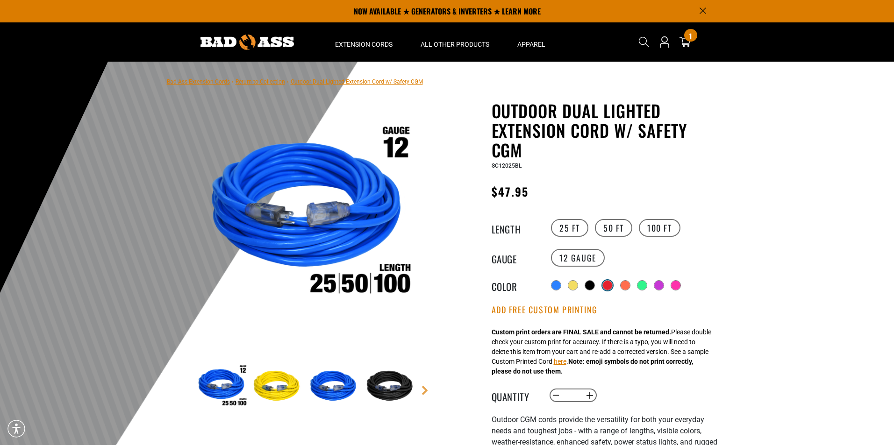
click at [611, 285] on div at bounding box center [607, 285] width 9 height 9
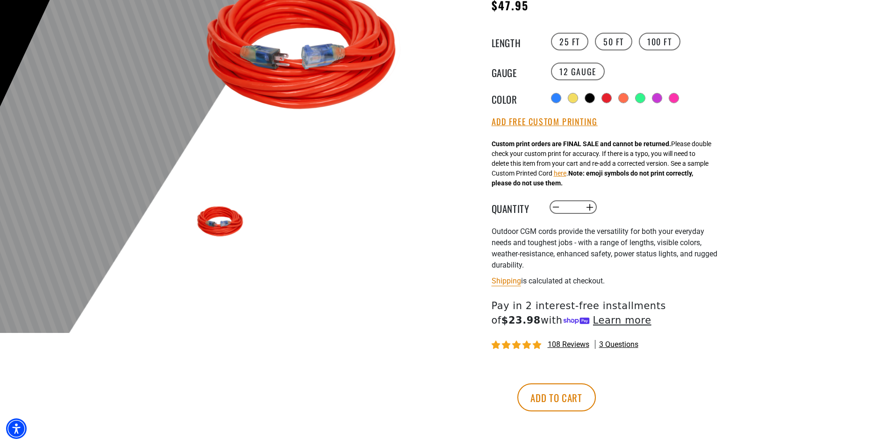
scroll to position [187, 0]
click at [590, 207] on button "Increase quantity for Outdoor Dual Lighted Extension Cord w/ Safety CGM" at bounding box center [589, 207] width 14 height 16
click at [627, 97] on div at bounding box center [624, 98] width 9 height 9
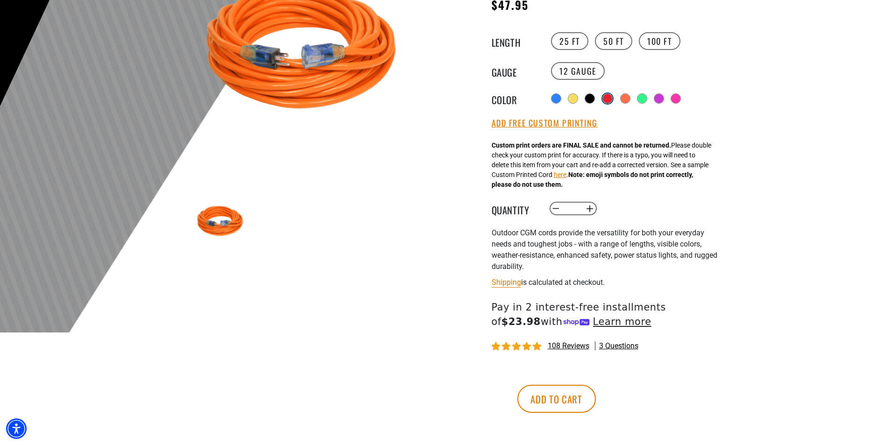
click at [607, 98] on div at bounding box center [607, 98] width 9 height 9
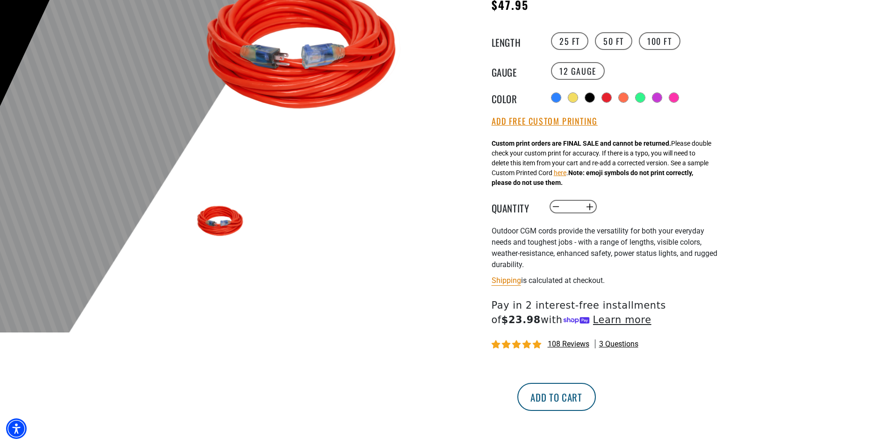
click at [596, 401] on button "Add to cart" at bounding box center [556, 397] width 79 height 28
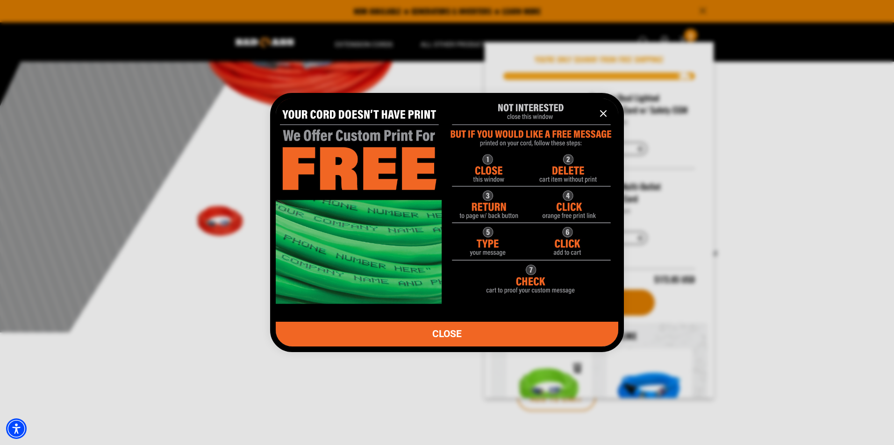
click at [603, 113] on icon "information" at bounding box center [604, 114] width 6 height 6
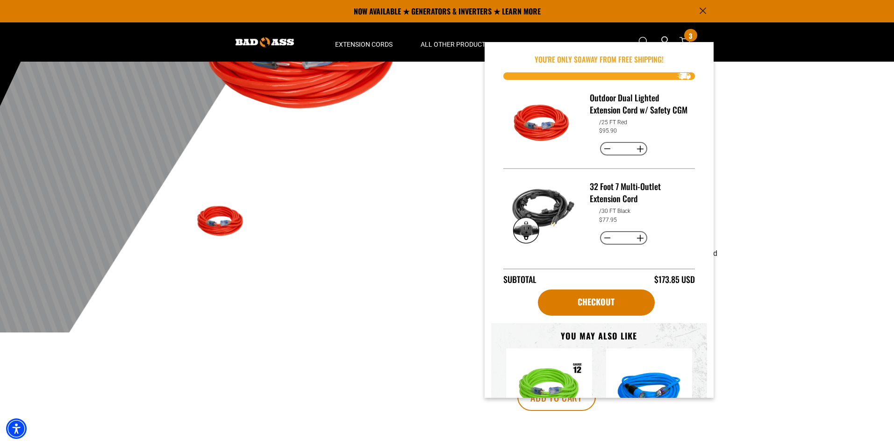
click at [771, 183] on div at bounding box center [447, 104] width 894 height 458
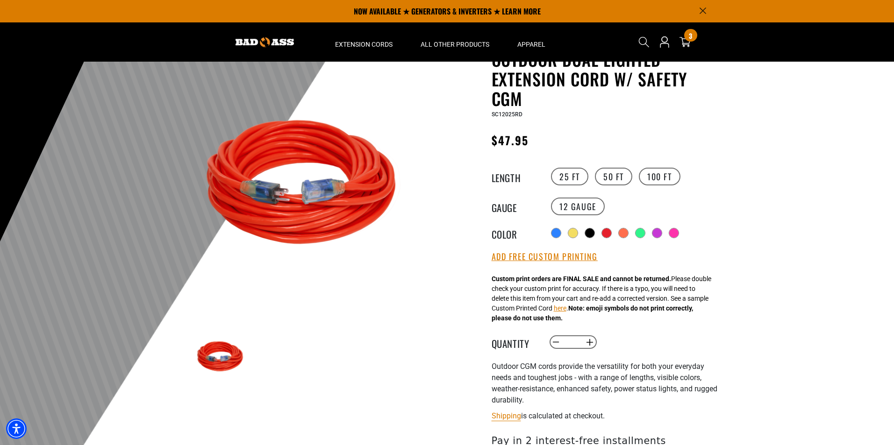
scroll to position [47, 0]
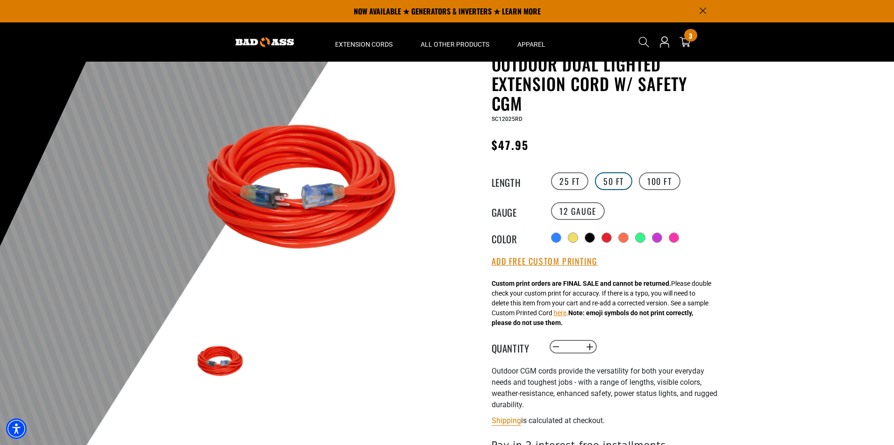
click at [610, 180] on label "50 FT" at bounding box center [613, 181] width 37 height 18
click at [554, 351] on button "Decrease quantity for Outdoor Dual Lighted Extension Cord w/ Safety CGM" at bounding box center [556, 347] width 14 height 16
type input "*"
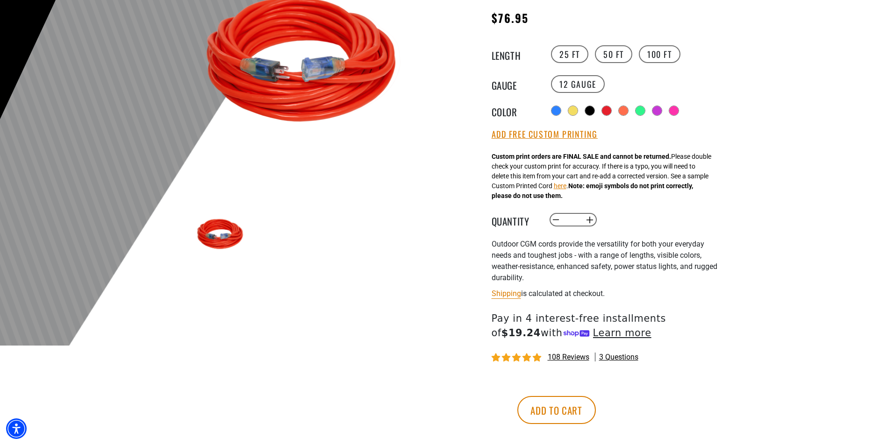
scroll to position [234, 0]
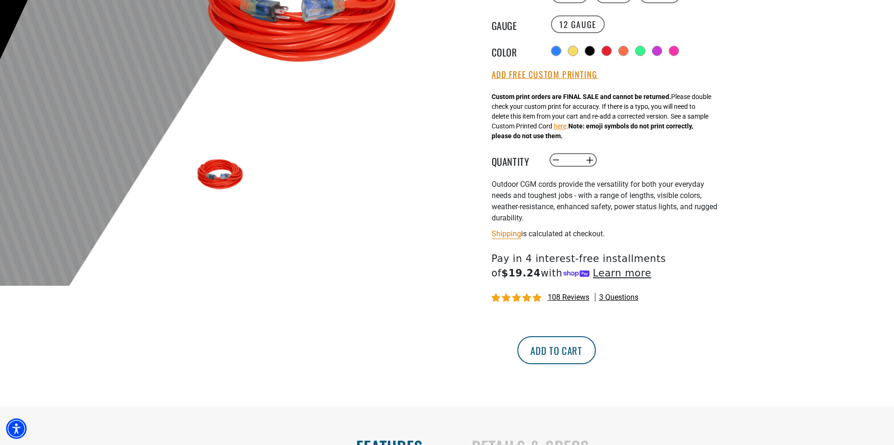
click at [596, 349] on button "Add to cart" at bounding box center [556, 351] width 79 height 28
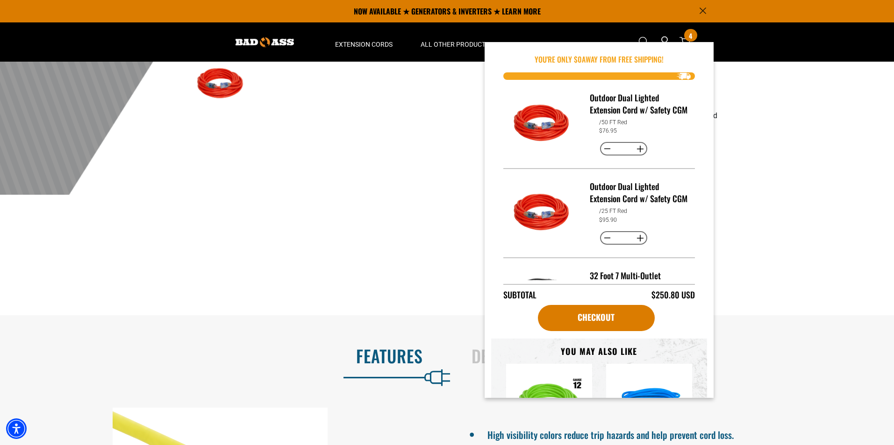
scroll to position [280, 0]
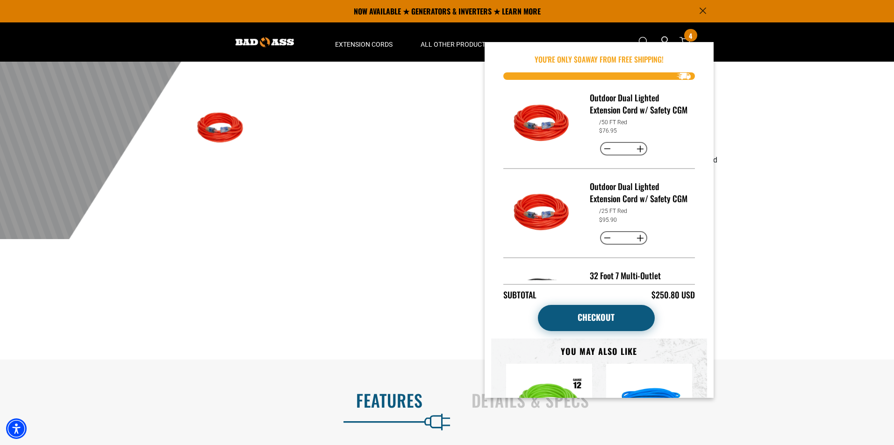
click at [609, 317] on link "Checkout" at bounding box center [596, 318] width 117 height 26
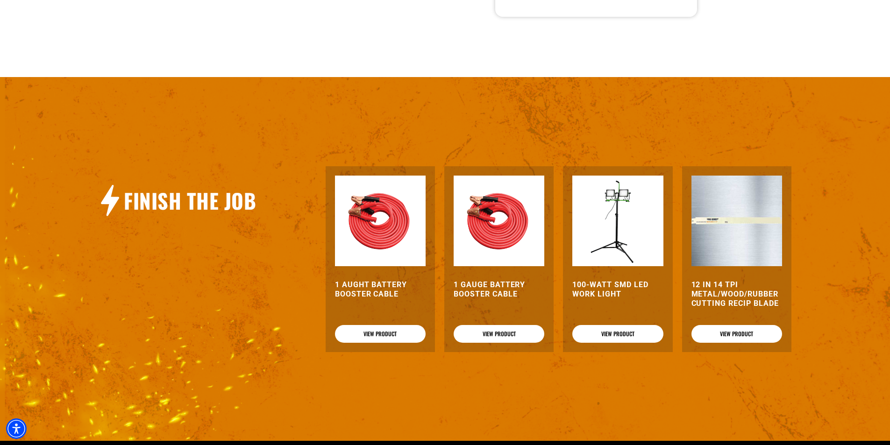
scroll to position [748, 0]
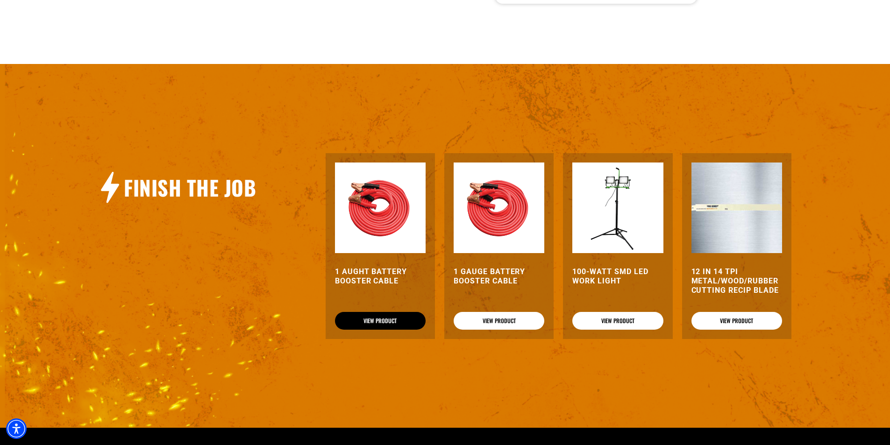
click at [387, 321] on link "View Product" at bounding box center [380, 321] width 91 height 18
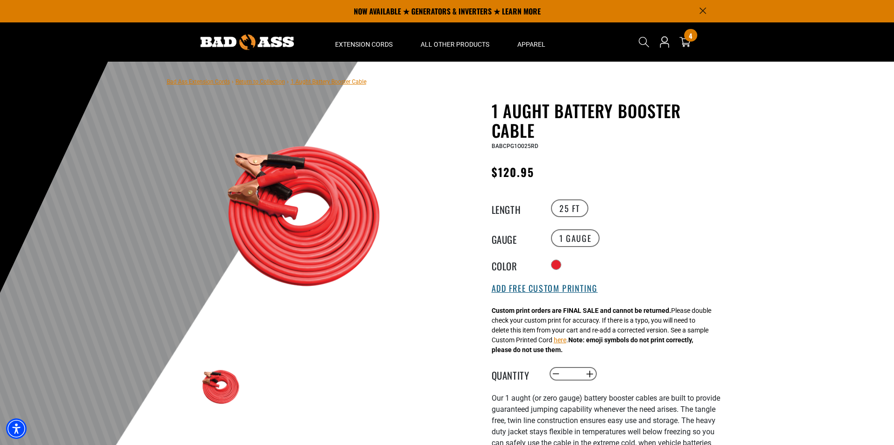
click at [548, 287] on button "Add Free Custom Printing" at bounding box center [545, 289] width 106 height 10
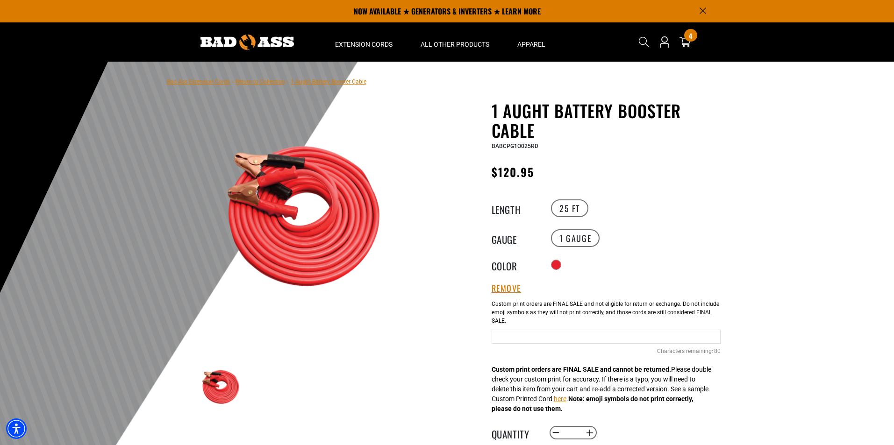
click at [523, 331] on input "Text field" at bounding box center [606, 337] width 229 height 14
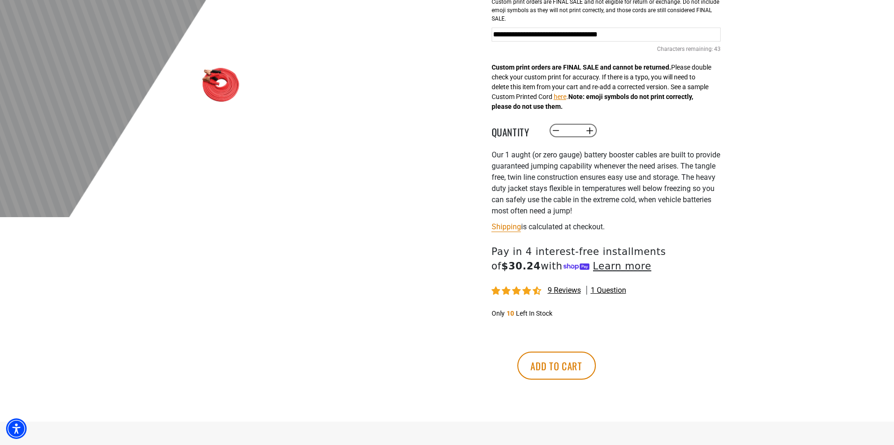
scroll to position [327, 0]
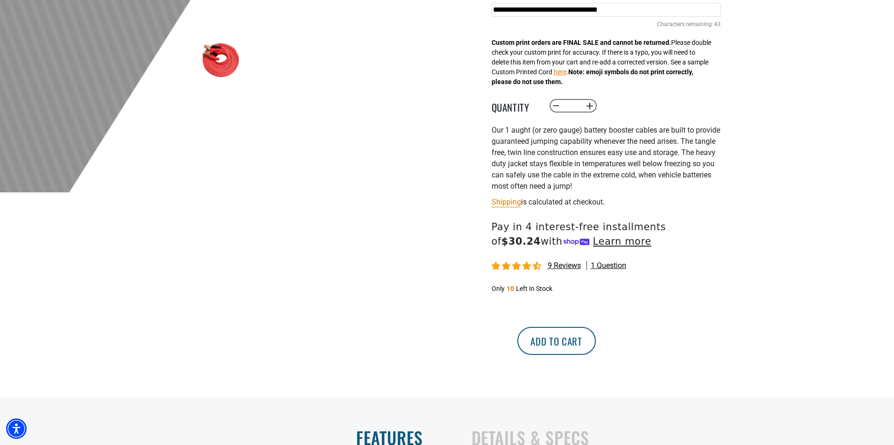
type input "**********"
click at [596, 340] on button "Add to cart" at bounding box center [556, 341] width 79 height 28
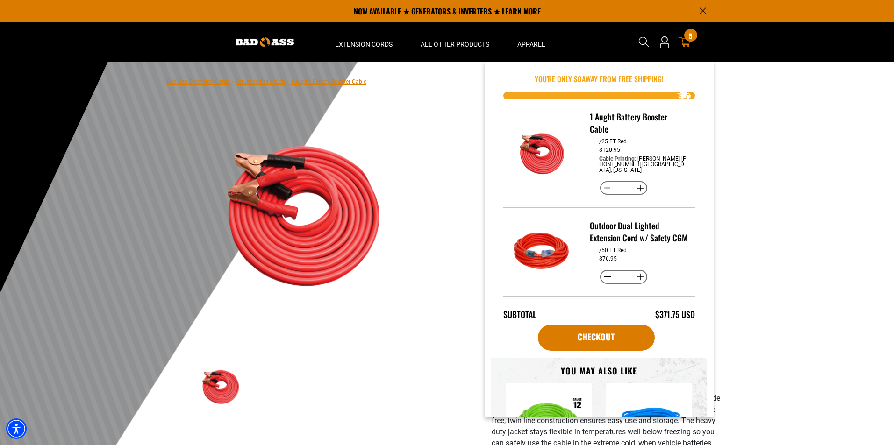
click at [689, 38] on span "5" at bounding box center [690, 35] width 3 height 7
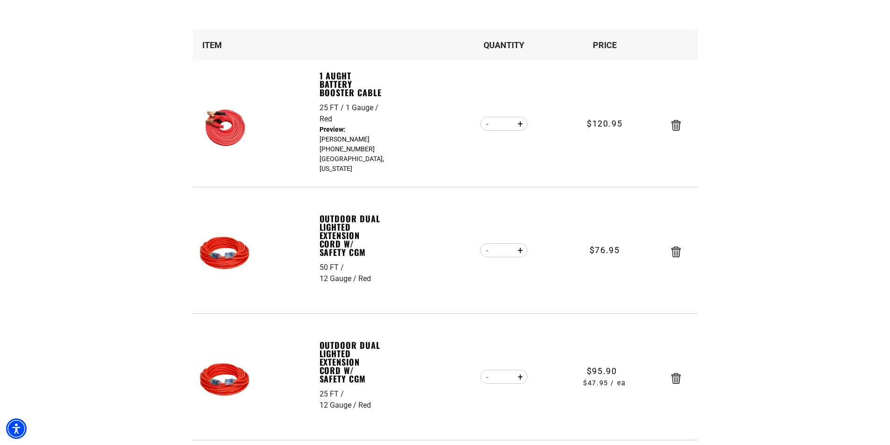
scroll to position [140, 0]
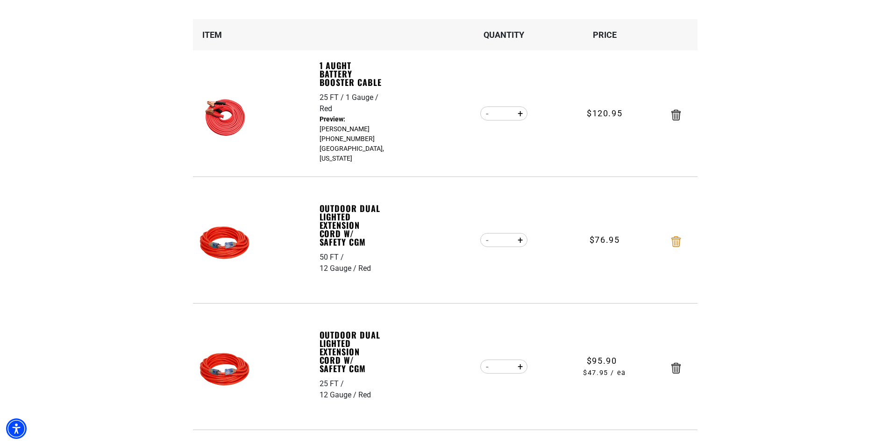
click at [680, 243] on icon "Remove Outdoor Dual Lighted Extension Cord w/ Safety CGM - 50 FT / 12 Gauge / R…" at bounding box center [676, 242] width 9 height 11
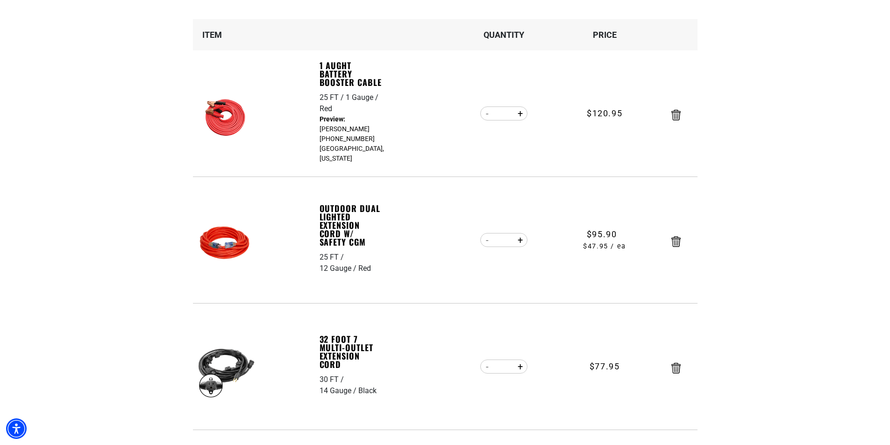
click at [680, 243] on icon "Remove Outdoor Dual Lighted Extension Cord w/ Safety CGM - 25 FT / 12 Gauge / R…" at bounding box center [676, 242] width 9 height 11
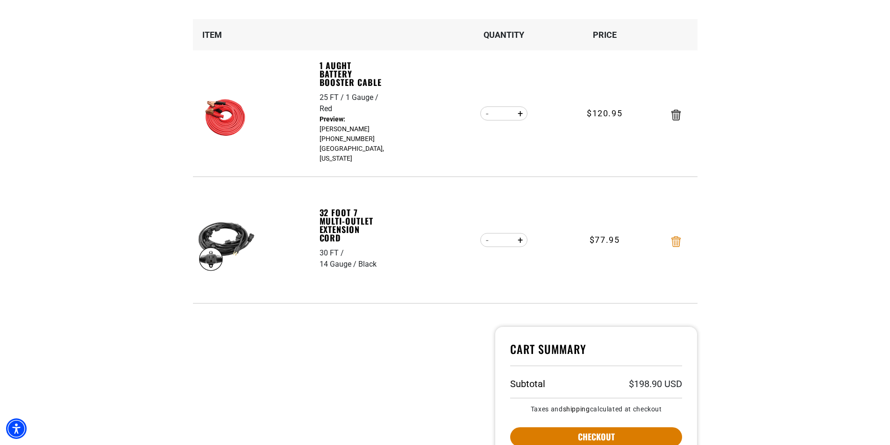
click at [678, 242] on icon "Remove 32 Foot 7 Multi-Outlet Extension Cord - 30 FT / 14 Gauge / Black" at bounding box center [676, 242] width 9 height 11
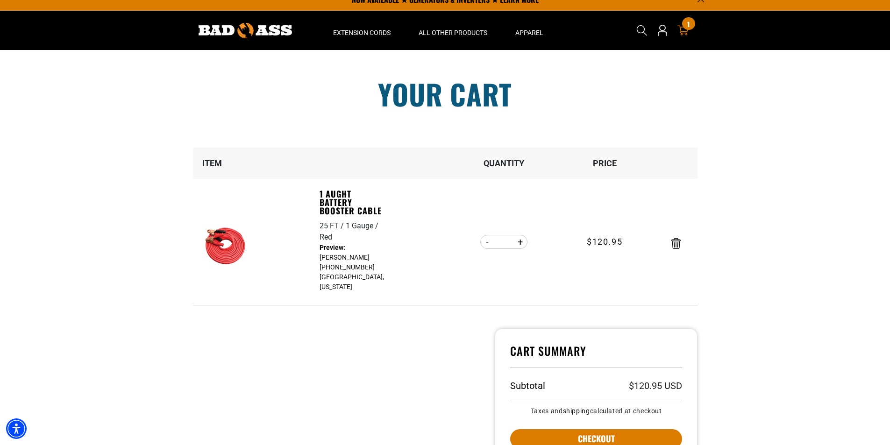
scroll to position [0, 0]
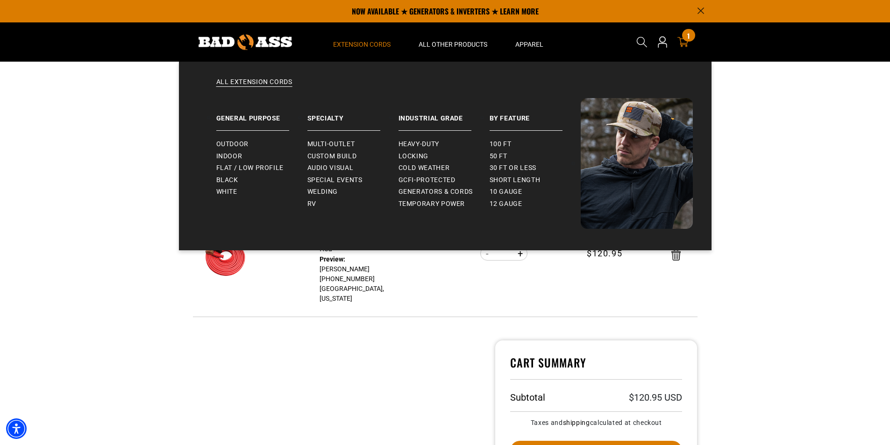
click at [353, 43] on span "Extension Cords" at bounding box center [361, 44] width 57 height 8
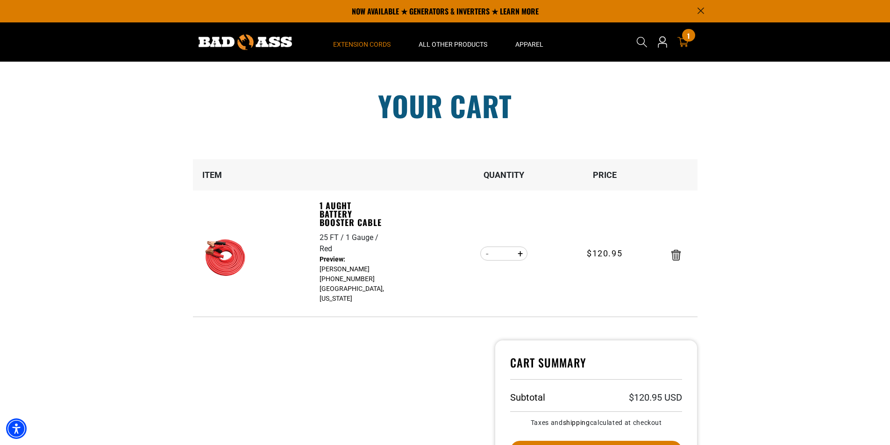
click at [353, 47] on span "Extension Cords" at bounding box center [361, 44] width 57 height 8
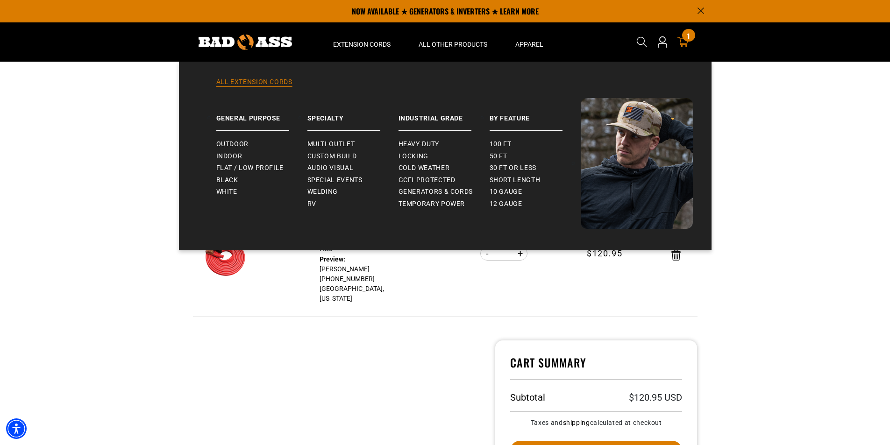
click at [266, 79] on link "All Extension Cords" at bounding box center [445, 88] width 495 height 21
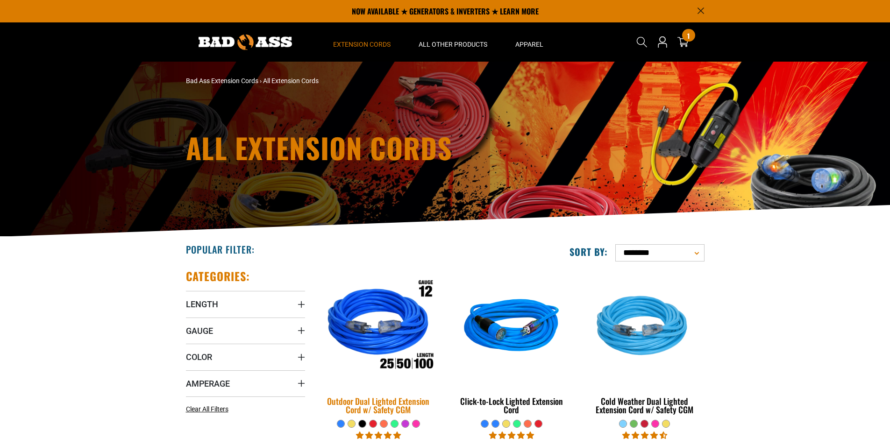
click at [385, 345] on img at bounding box center [378, 328] width 131 height 120
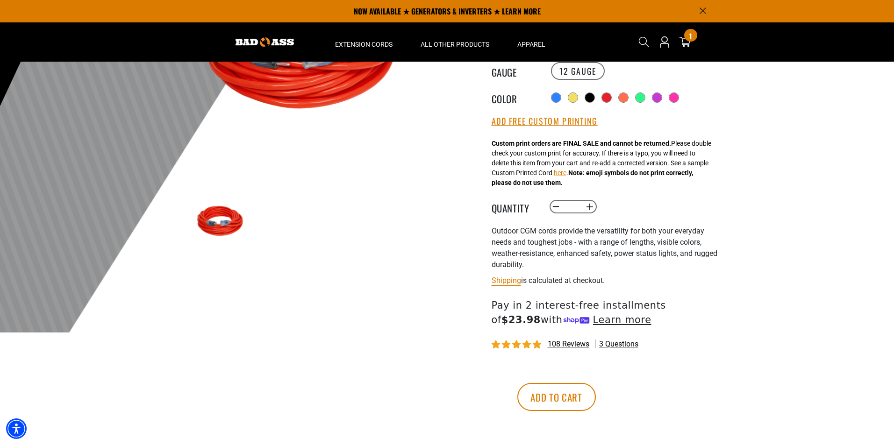
scroll to position [93, 0]
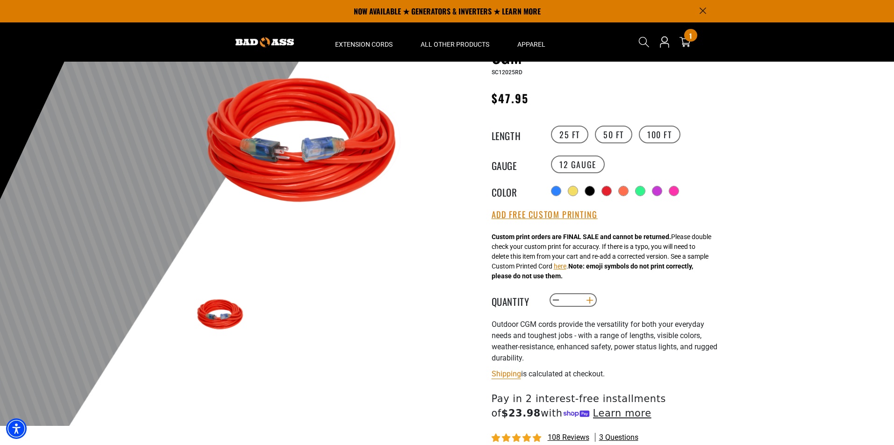
click at [590, 305] on button "Increase quantity for Outdoor Dual Lighted Extension Cord w/ Safety CGM" at bounding box center [589, 301] width 14 height 16
type input "*"
click at [536, 215] on button "Add Free Custom Printing" at bounding box center [545, 215] width 106 height 10
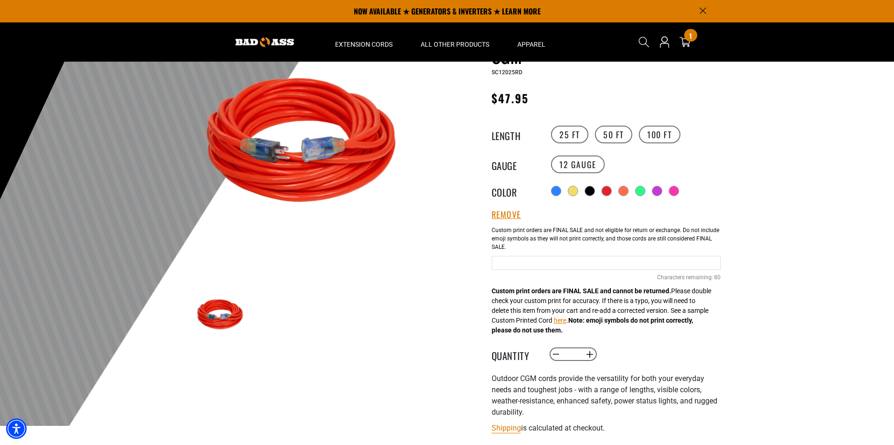
click at [505, 264] on input "Red Cables" at bounding box center [606, 263] width 229 height 14
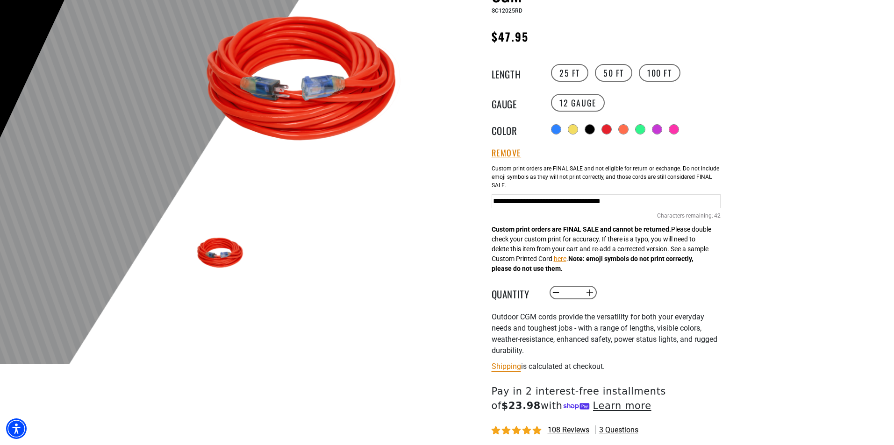
scroll to position [234, 0]
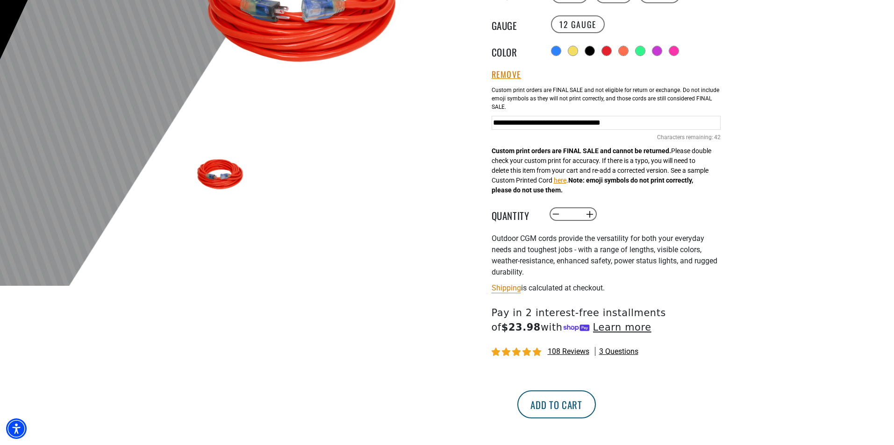
type input "**********"
click at [596, 406] on button "Add to cart" at bounding box center [556, 405] width 79 height 28
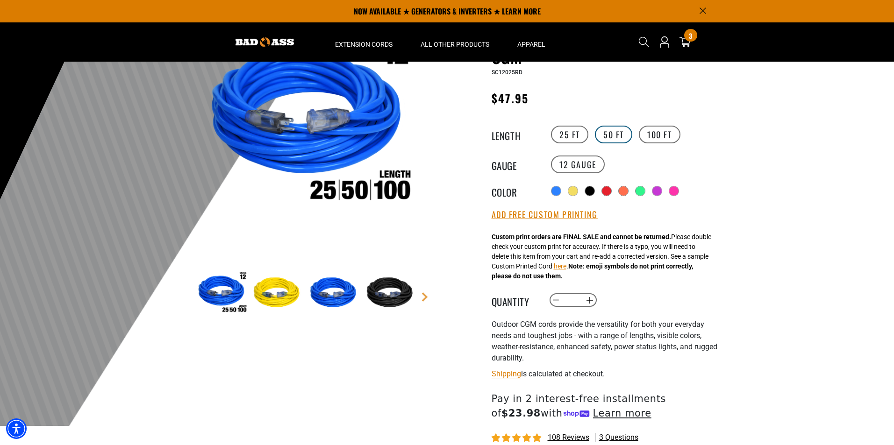
click at [614, 135] on label "50 FT" at bounding box center [613, 135] width 37 height 18
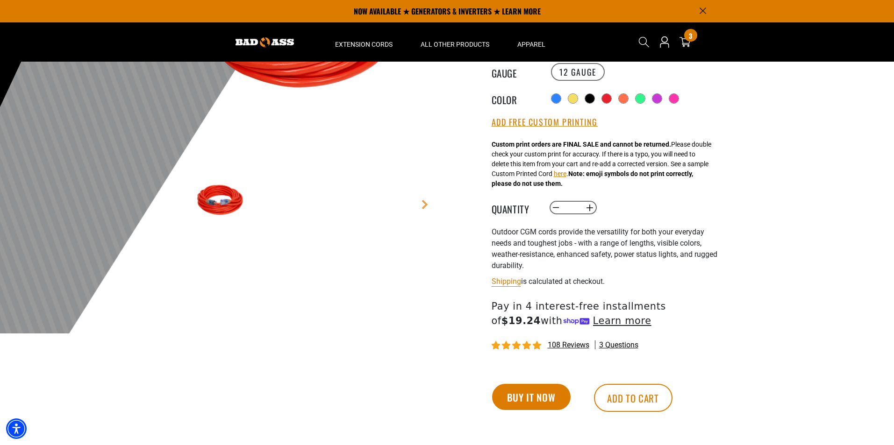
scroll to position [140, 0]
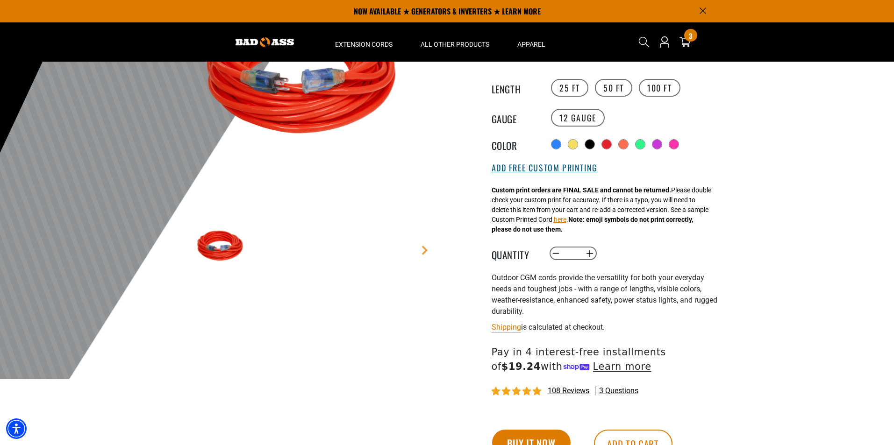
click at [517, 171] on button "Add Free Custom Printing" at bounding box center [545, 168] width 106 height 10
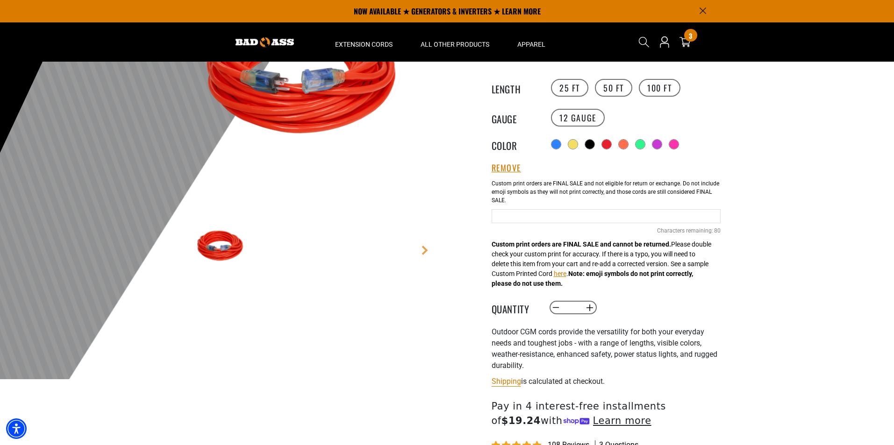
click at [517, 219] on input "Red Cables" at bounding box center [606, 216] width 229 height 14
type input "**********"
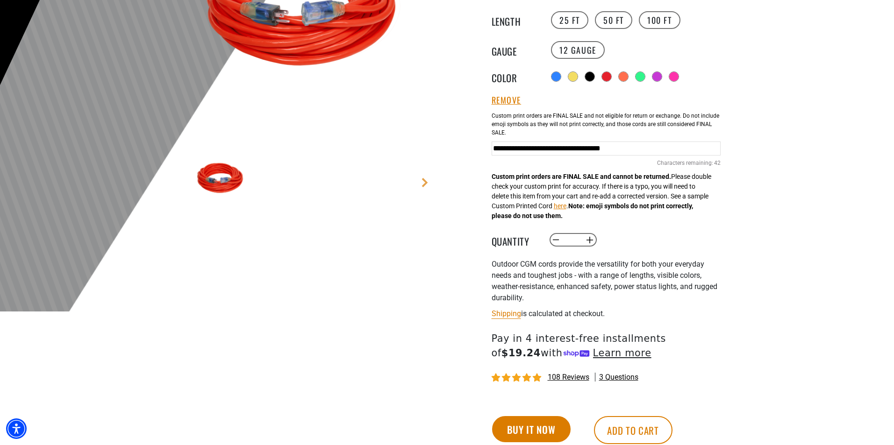
scroll to position [327, 0]
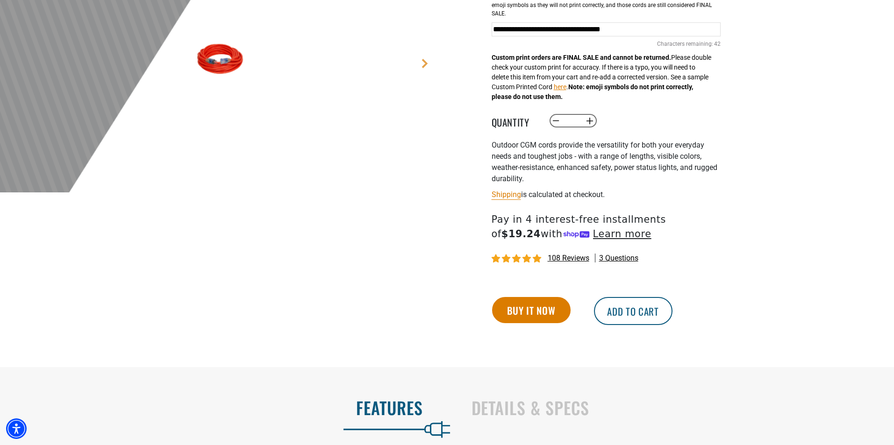
click at [627, 310] on button "Add to cart" at bounding box center [633, 311] width 79 height 28
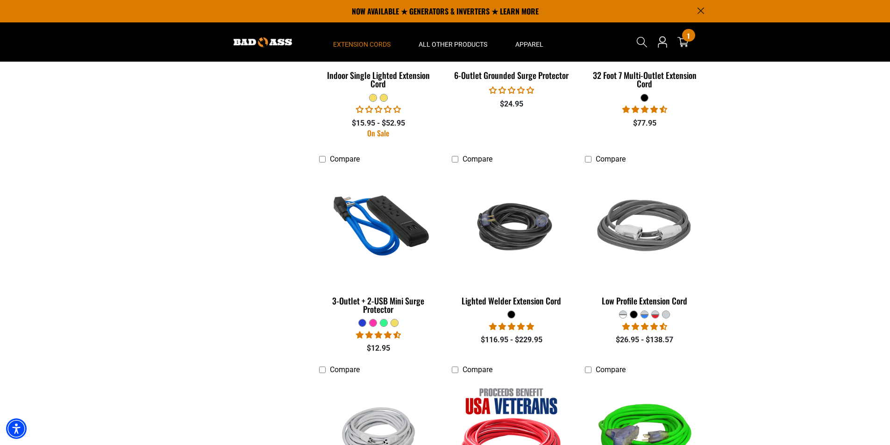
scroll to position [1215, 0]
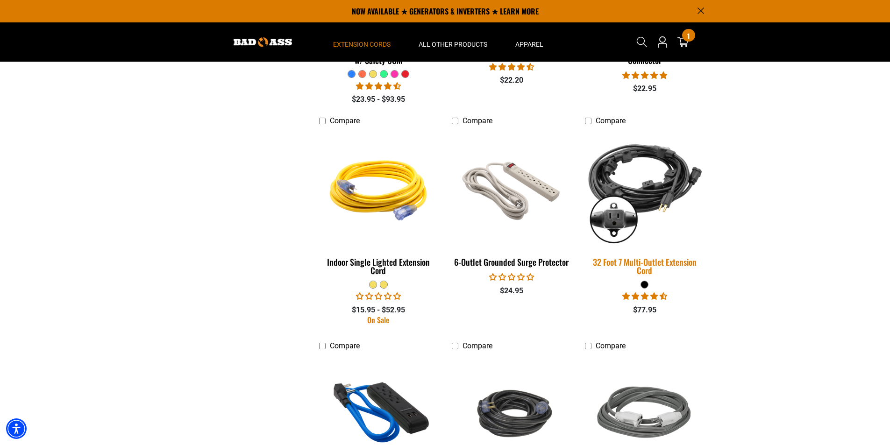
click at [630, 189] on img at bounding box center [645, 189] width 131 height 120
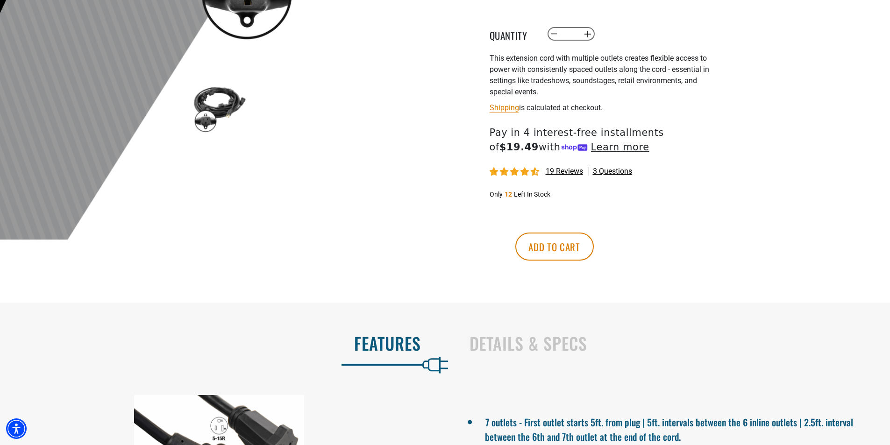
scroll to position [280, 0]
click at [594, 251] on button "Add to cart" at bounding box center [555, 246] width 79 height 28
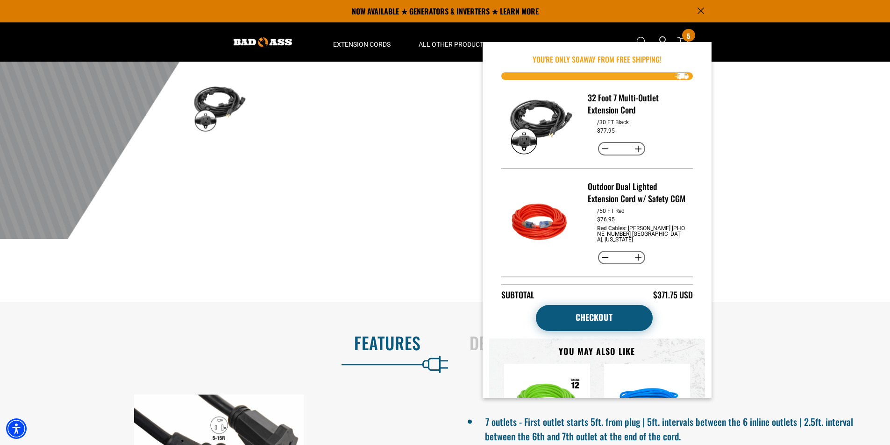
click at [591, 317] on link "Checkout" at bounding box center [594, 318] width 117 height 26
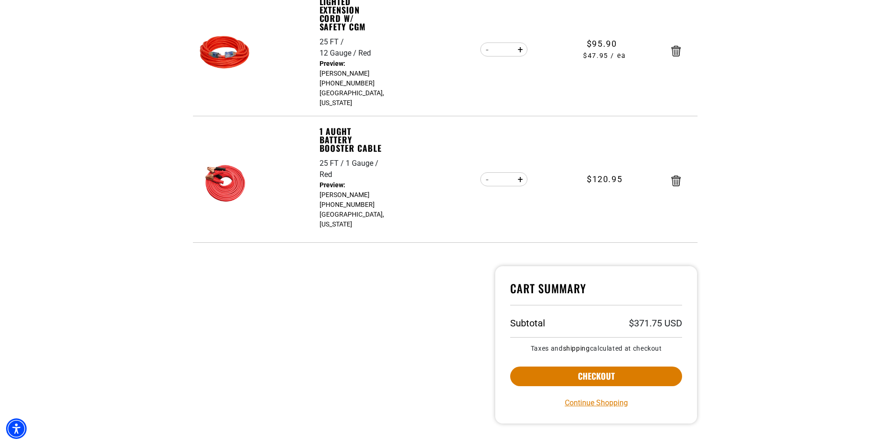
scroll to position [561, 0]
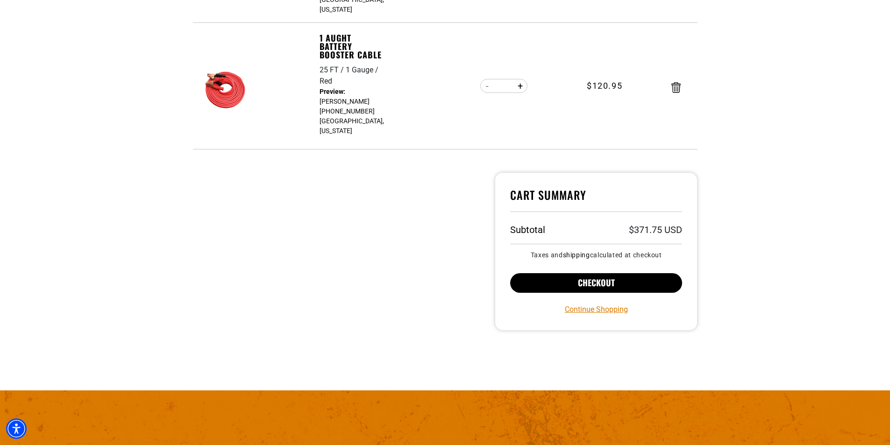
click at [599, 273] on button "Checkout" at bounding box center [596, 283] width 172 height 20
